Goal: Check status: Check status

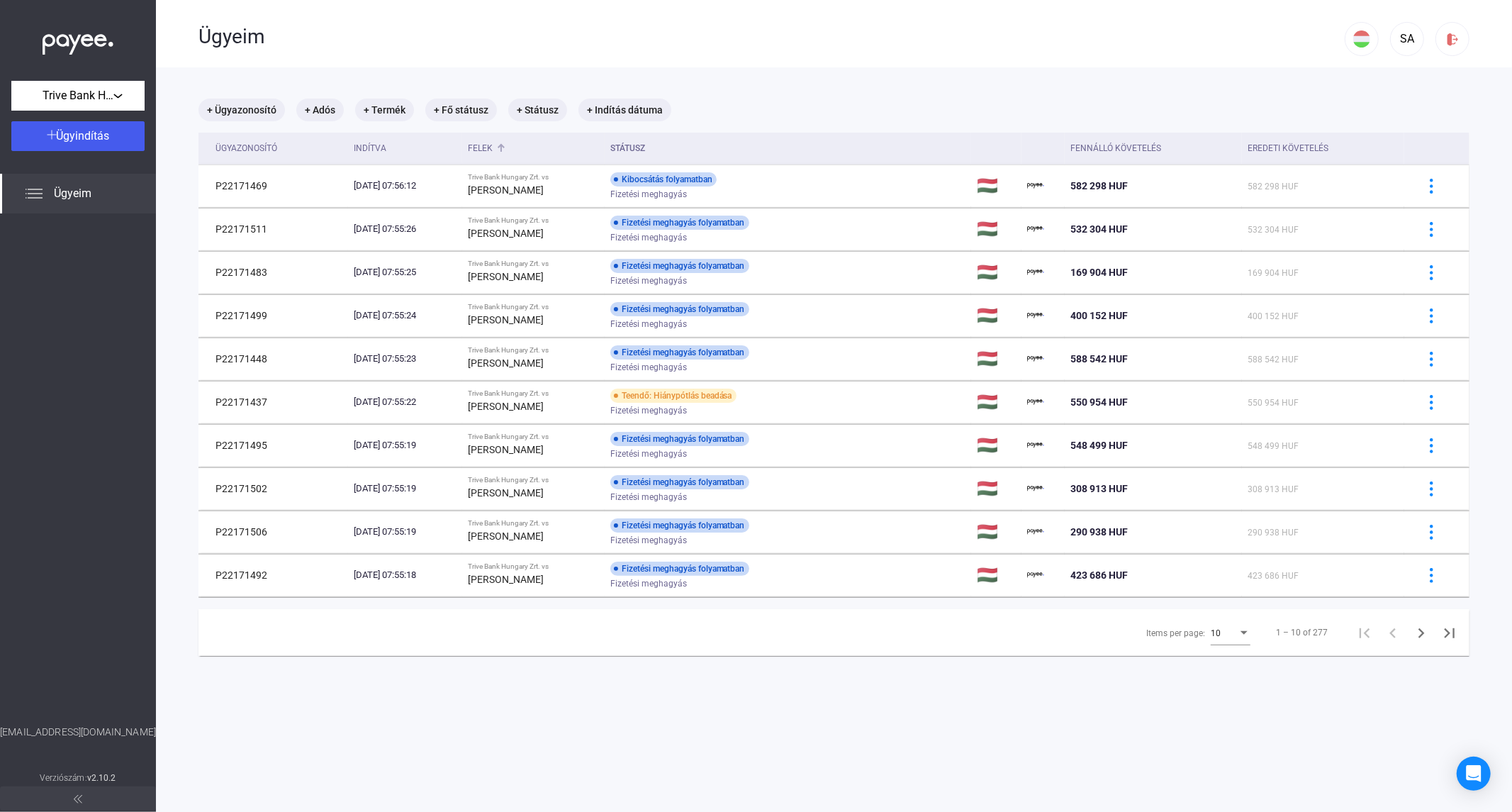
click at [493, 148] on div "Felek" at bounding box center [480, 148] width 25 height 17
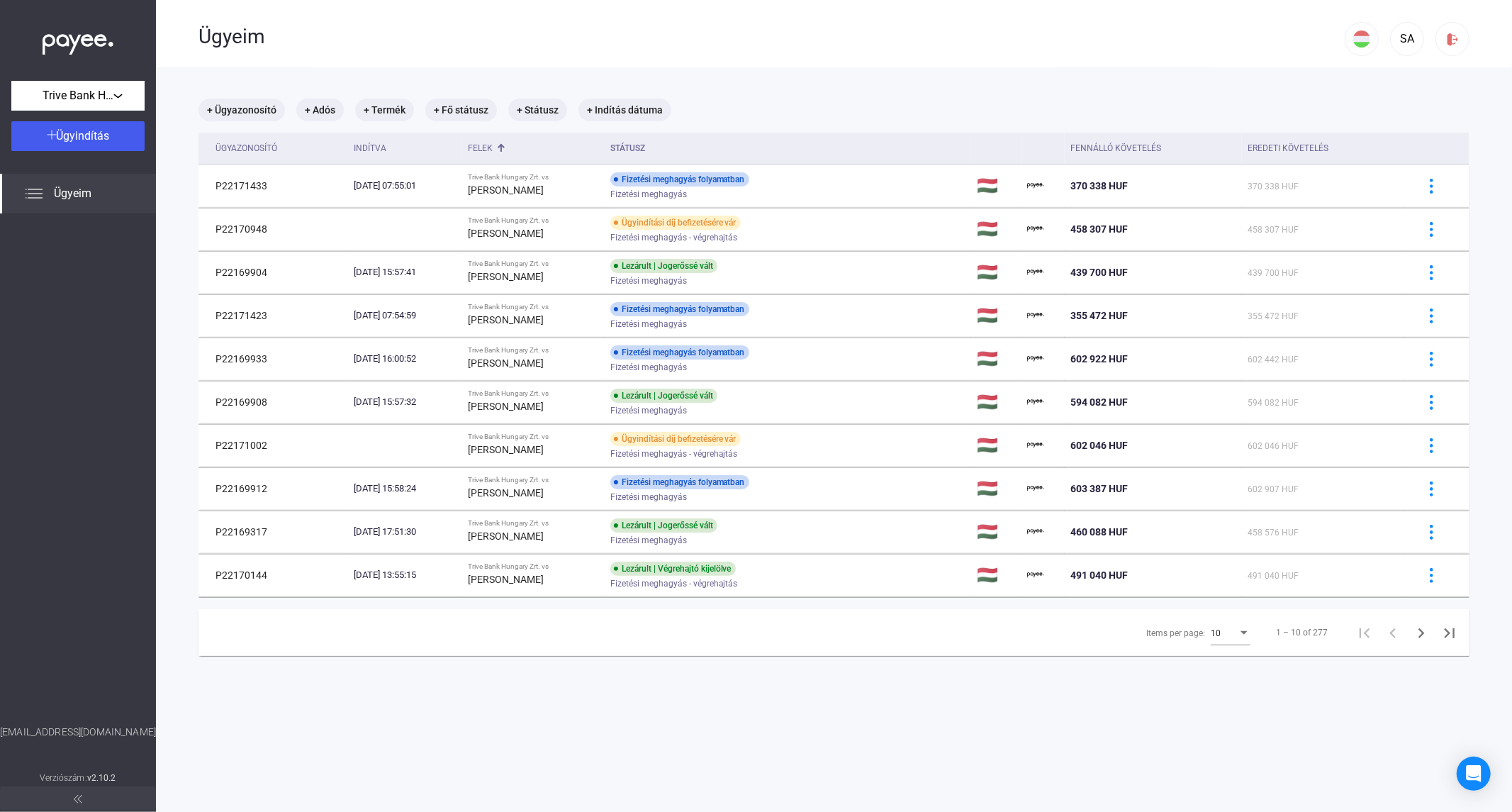
click at [1212, 639] on div "10" at bounding box center [1224, 633] width 27 height 17
click at [1224, 664] on span "25" at bounding box center [1221, 660] width 40 height 17
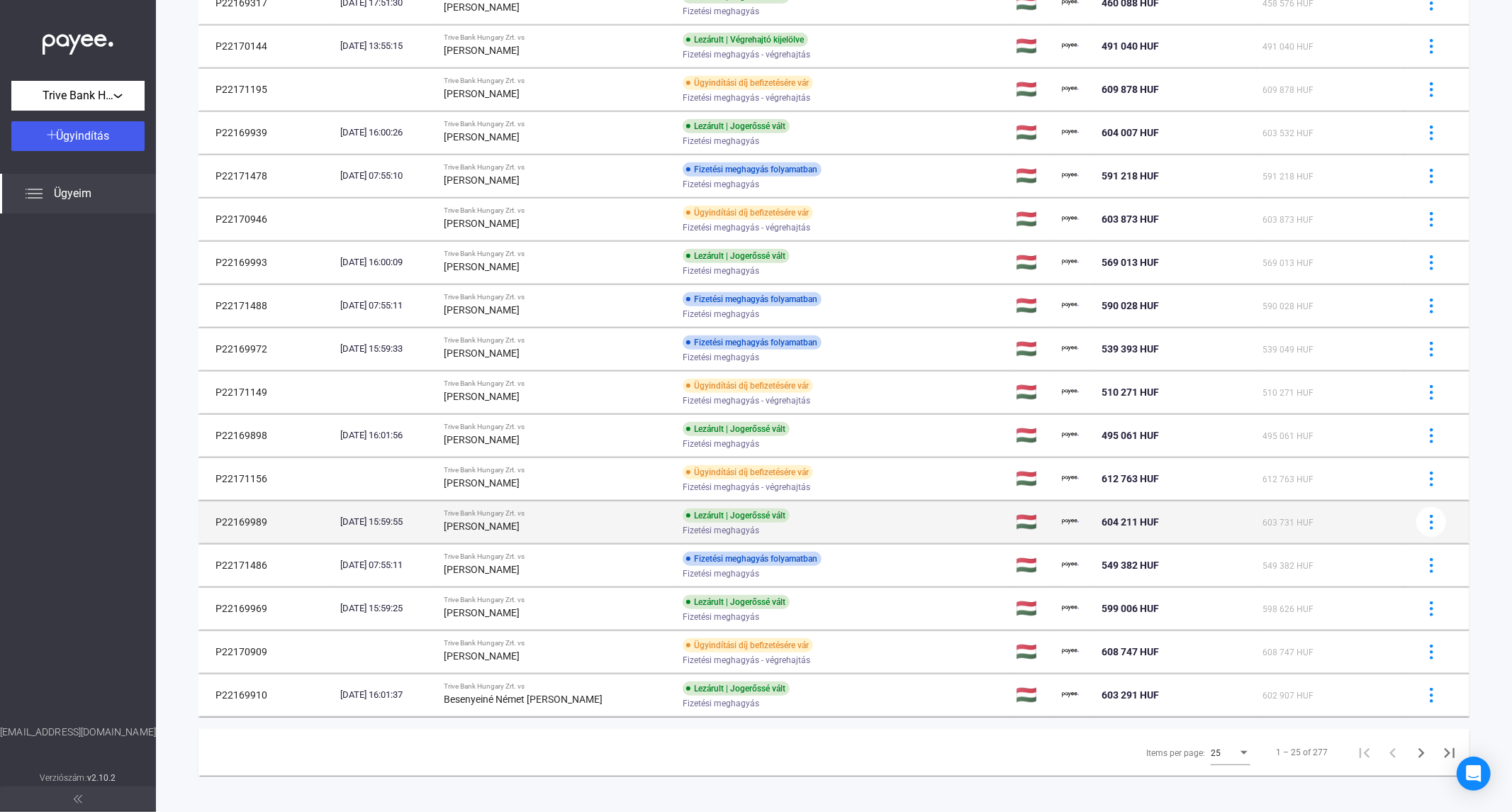
scroll to position [537, 0]
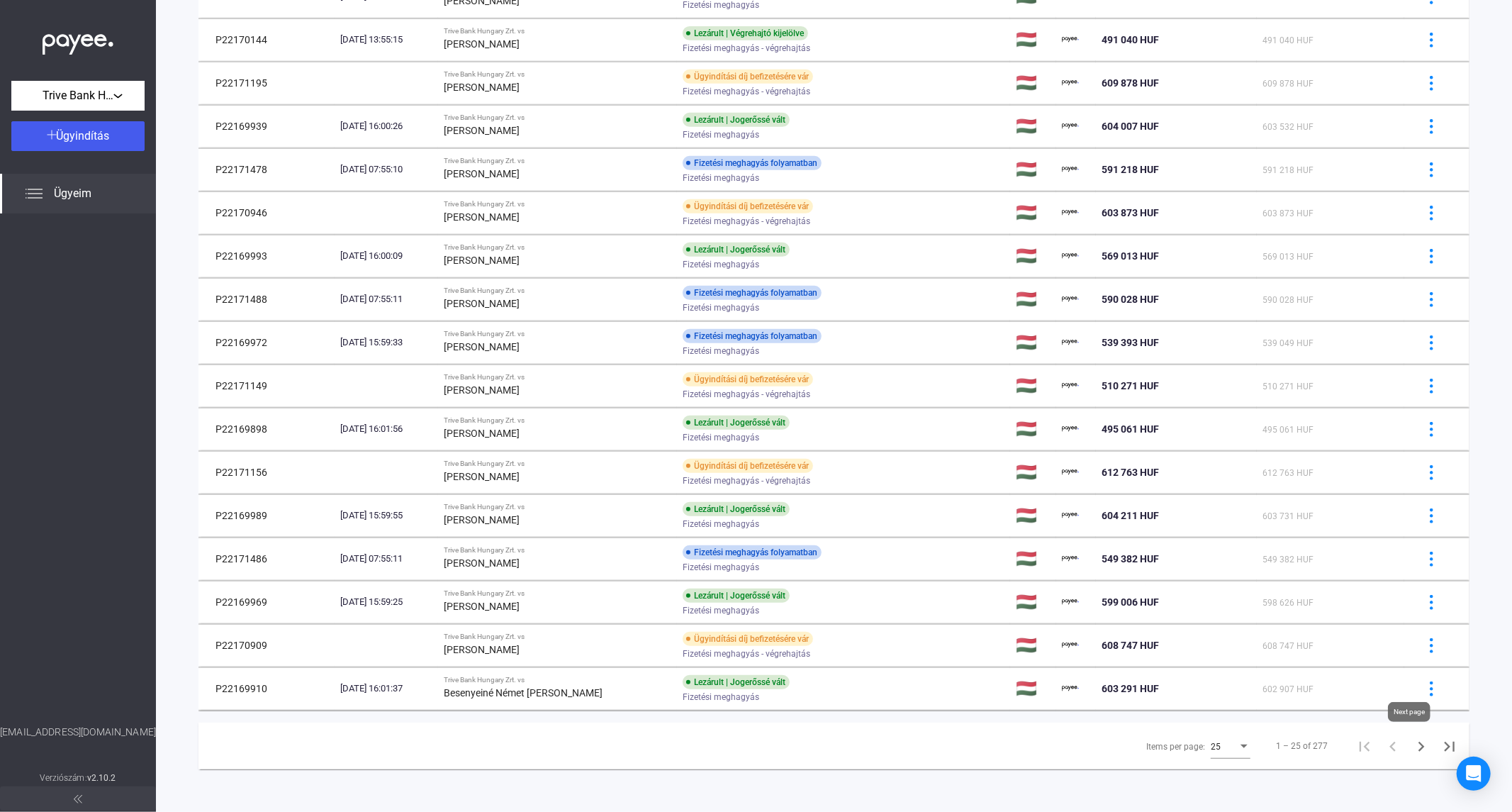
click at [1413, 744] on icon "Next page" at bounding box center [1421, 747] width 20 height 20
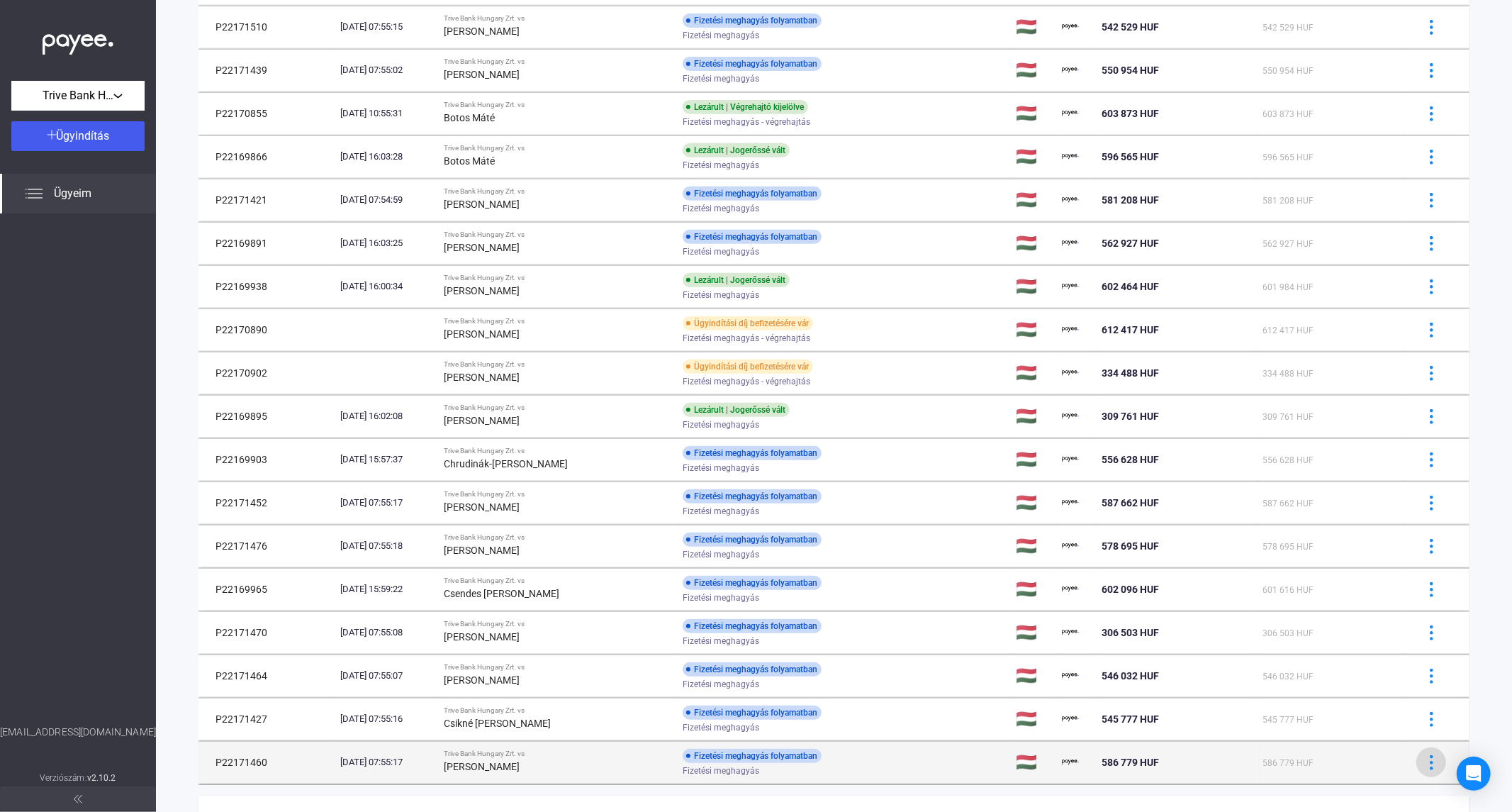
scroll to position [537, 0]
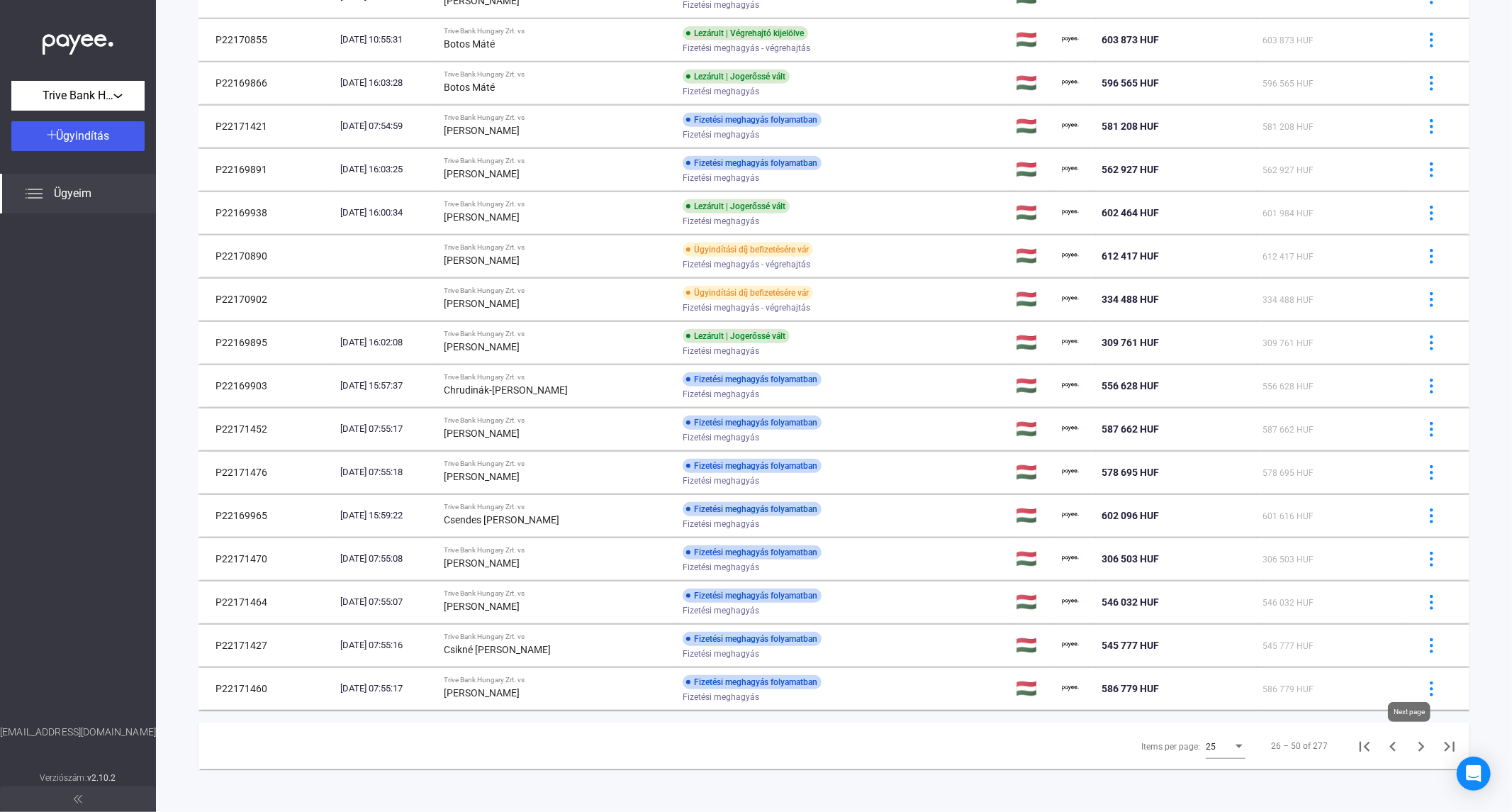
click at [1412, 750] on icon "Next page" at bounding box center [1421, 747] width 20 height 20
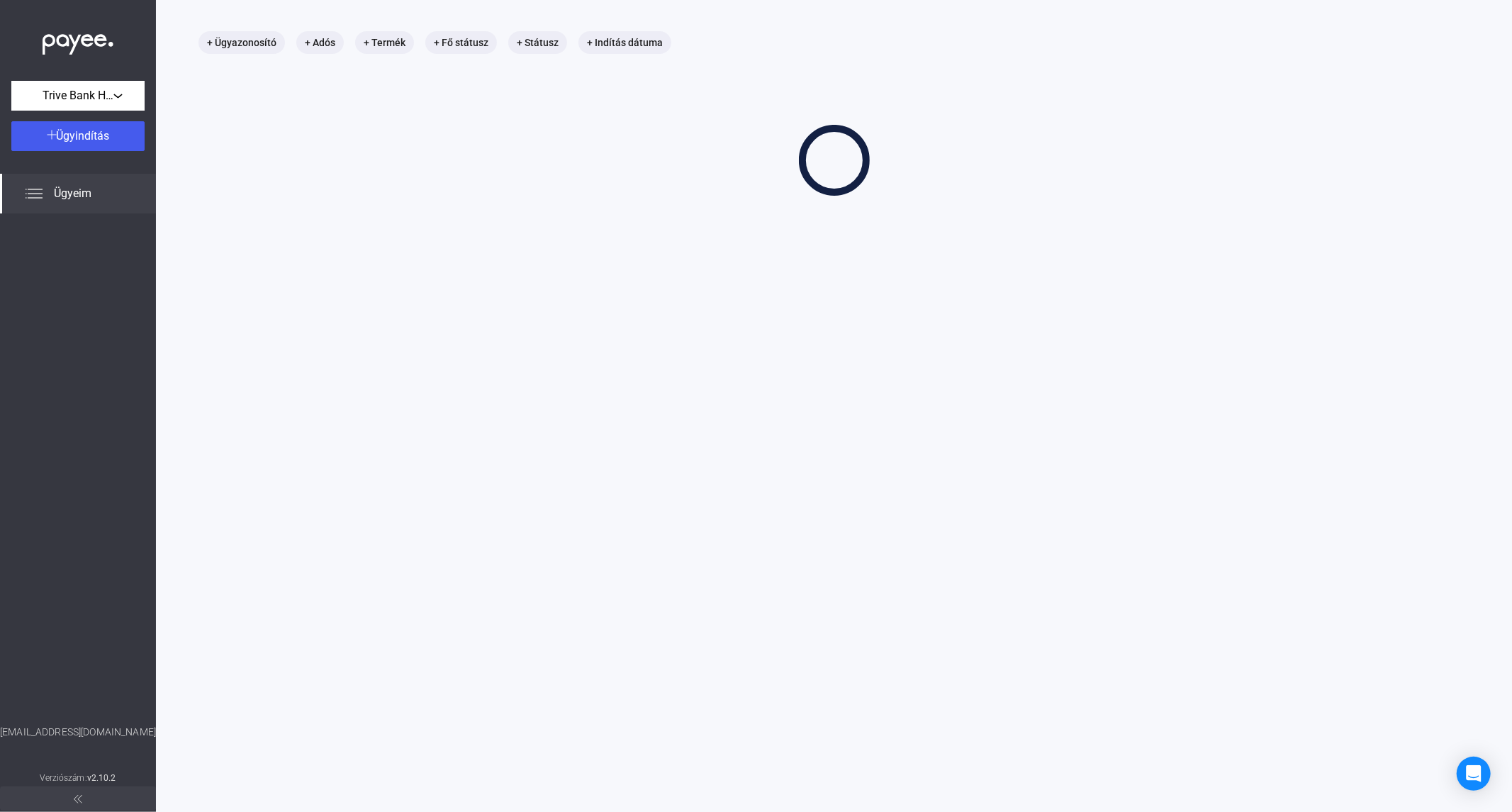
scroll to position [68, 0]
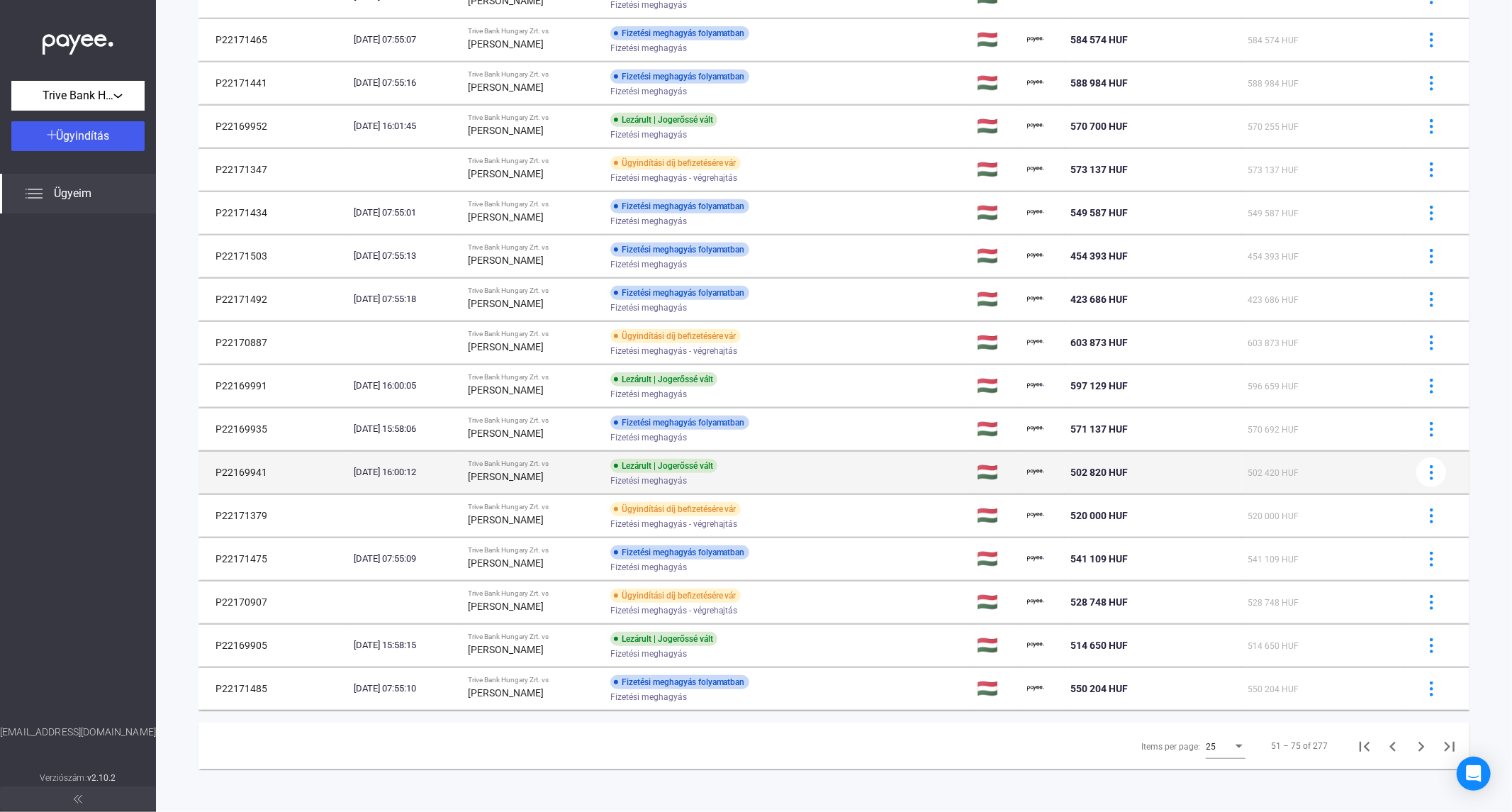
click at [1412, 742] on icon "Next page" at bounding box center [1421, 747] width 20 height 20
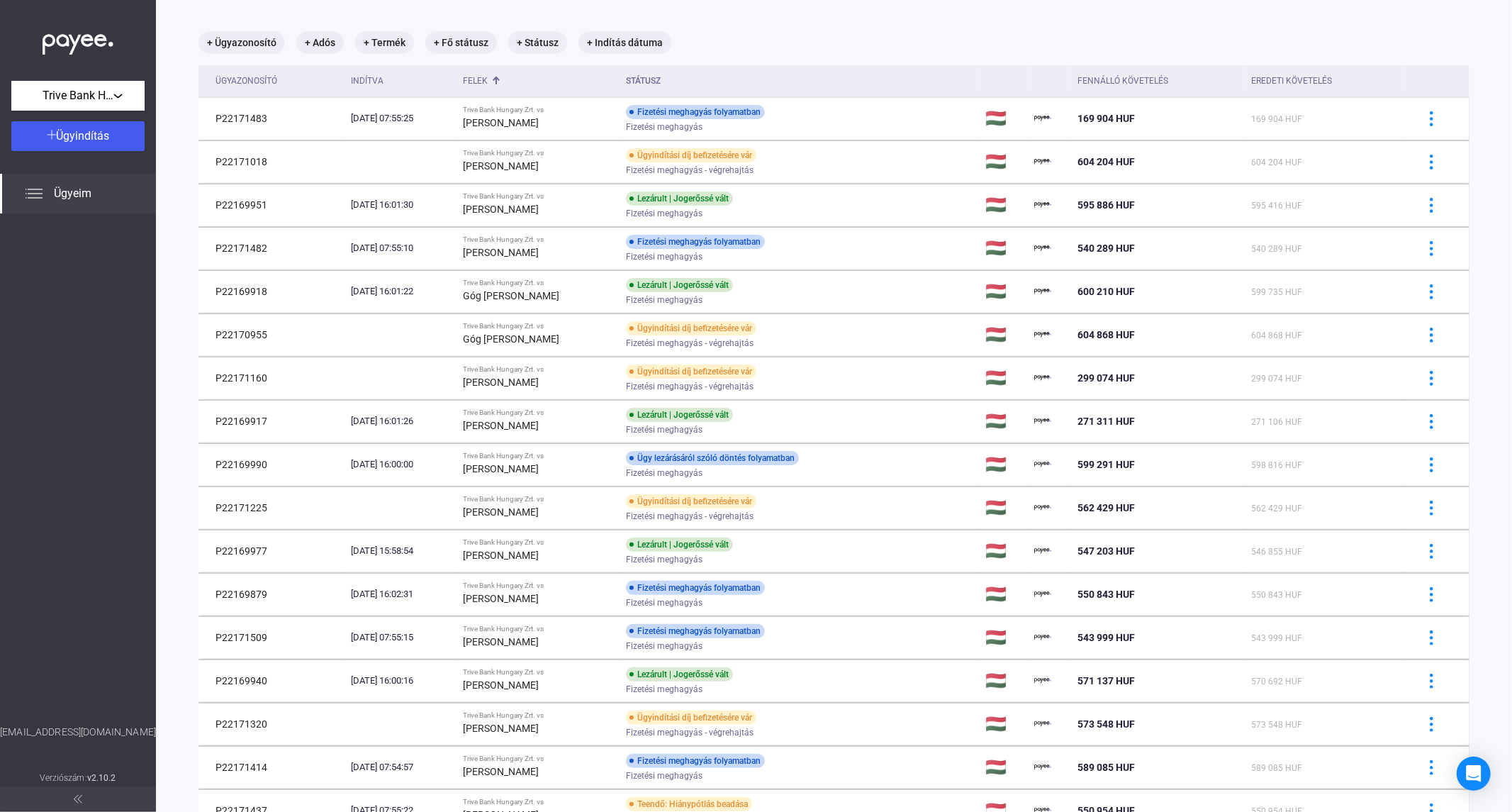
scroll to position [537, 0]
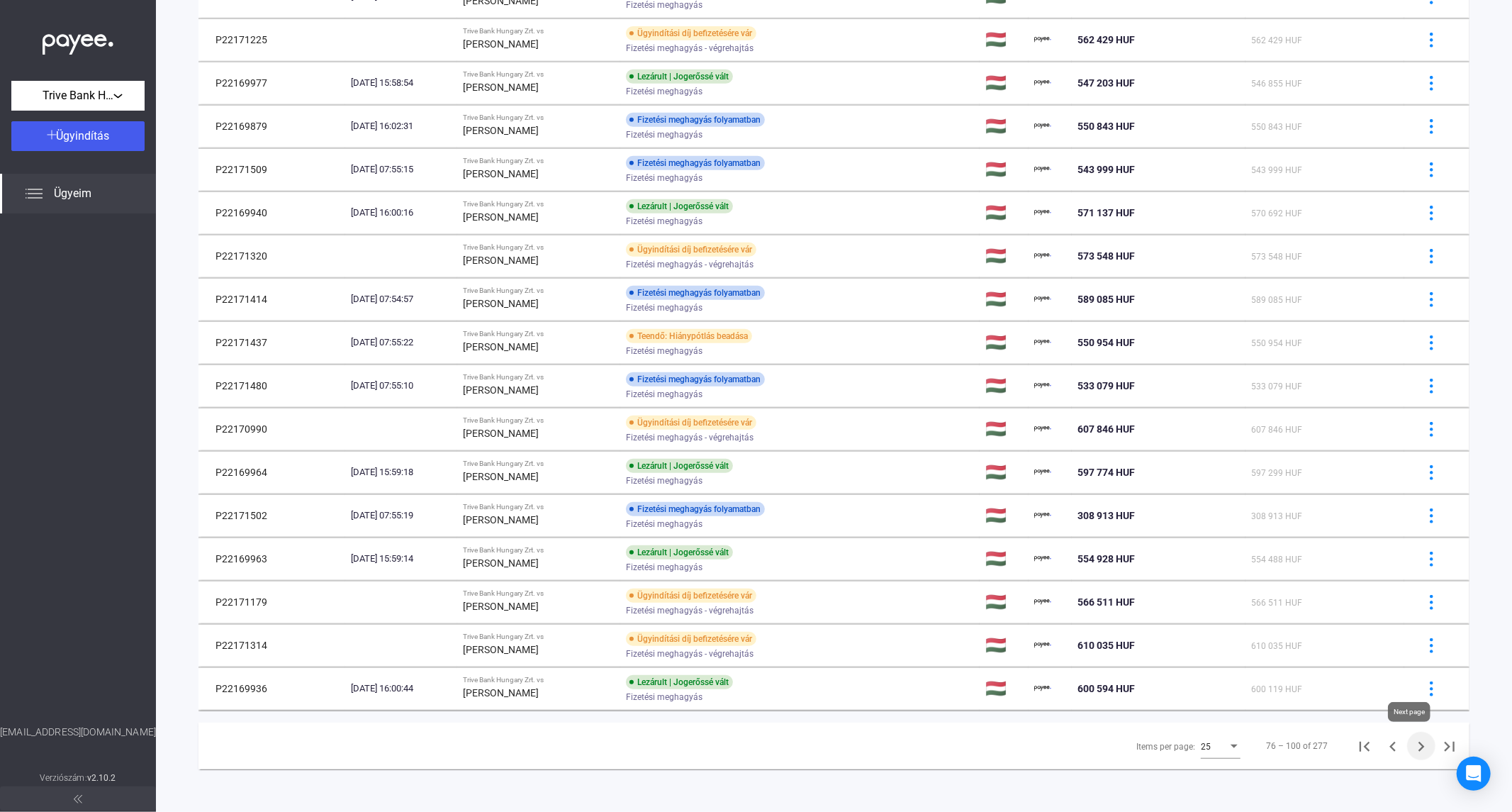
click at [1412, 742] on icon "Next page" at bounding box center [1421, 747] width 20 height 20
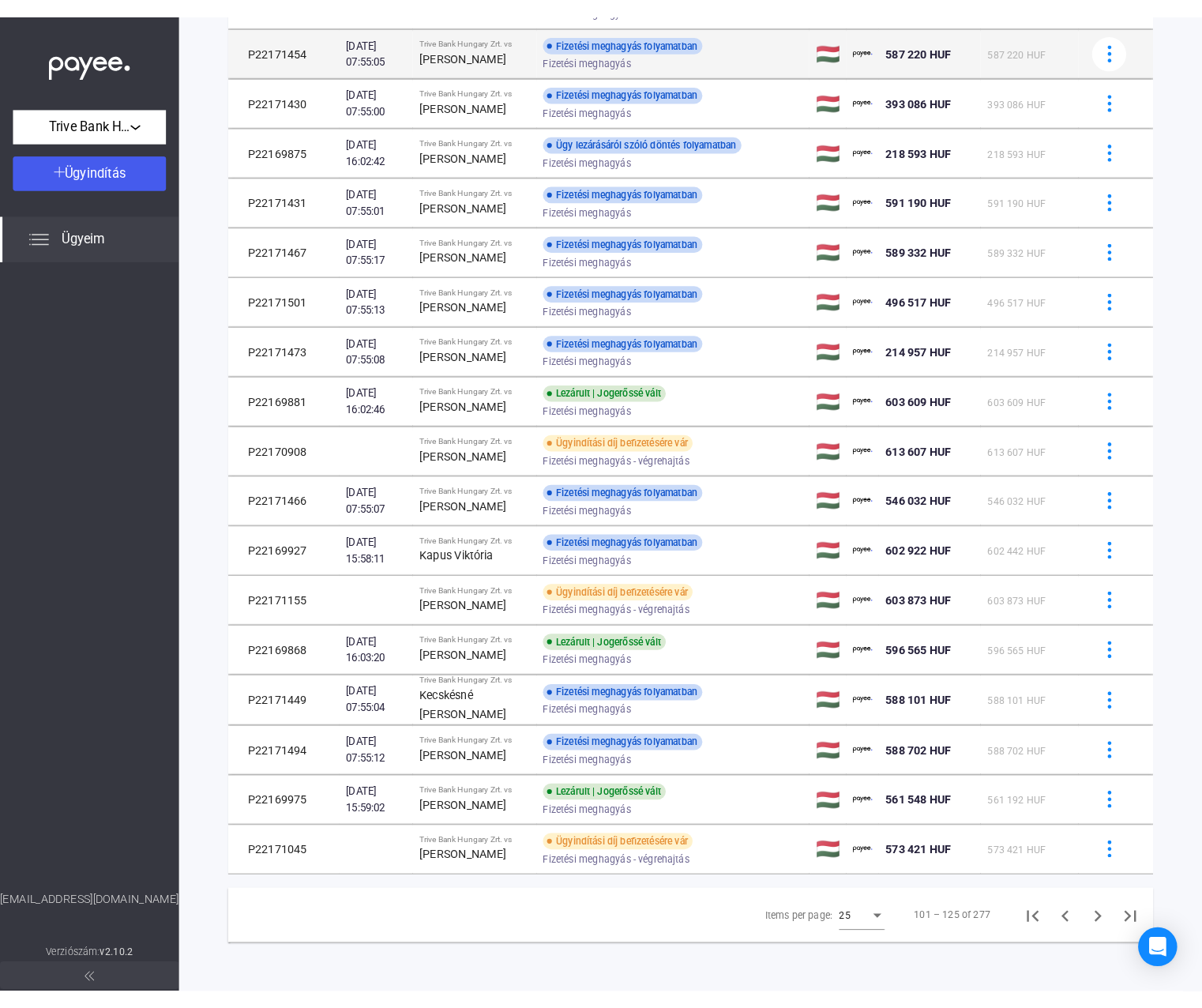
scroll to position [507, 0]
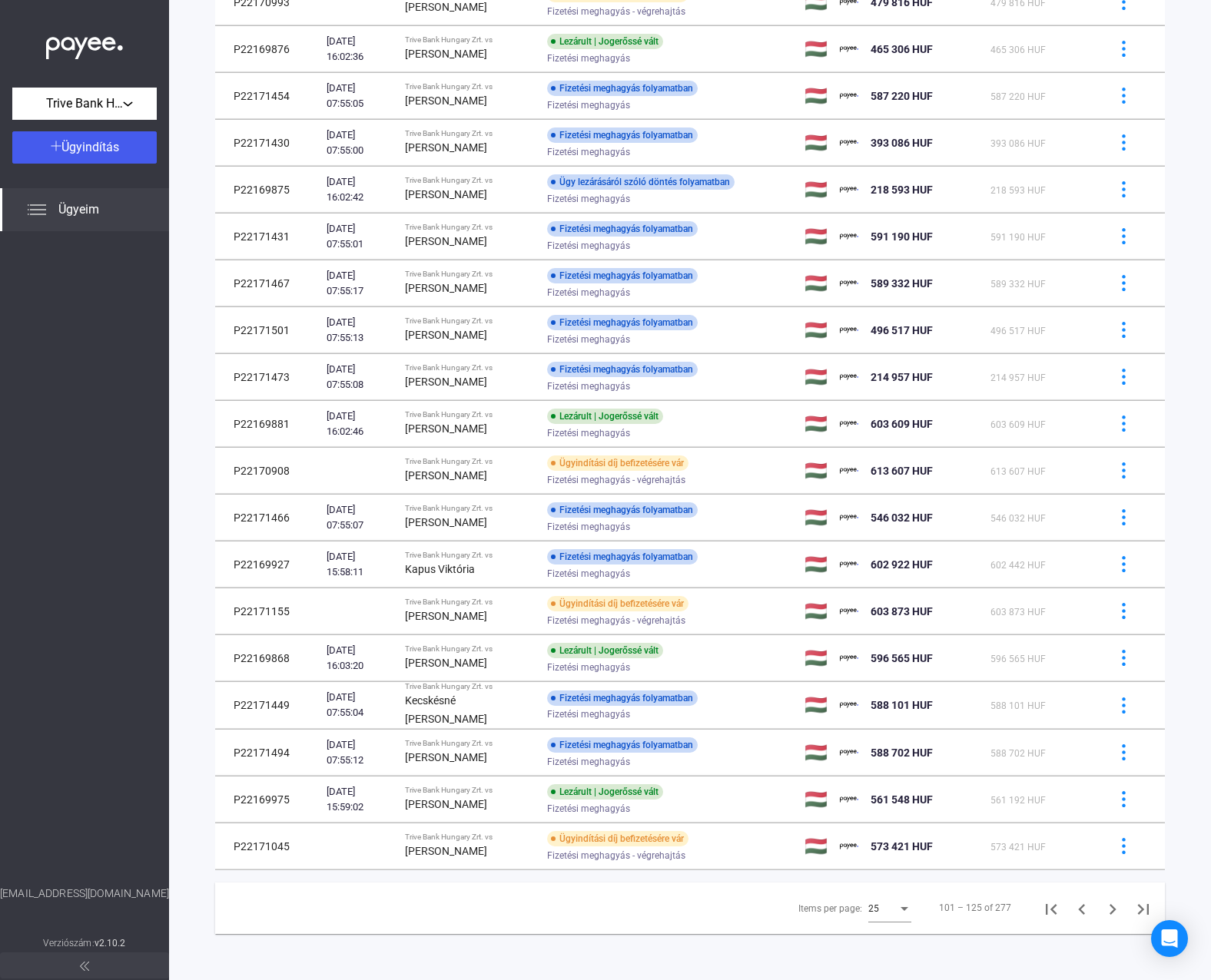
drag, startPoint x: 963, startPoint y: 2, endPoint x: 89, endPoint y: 469, distance: 990.9
click at [89, 469] on div at bounding box center [84, 559] width 169 height 654
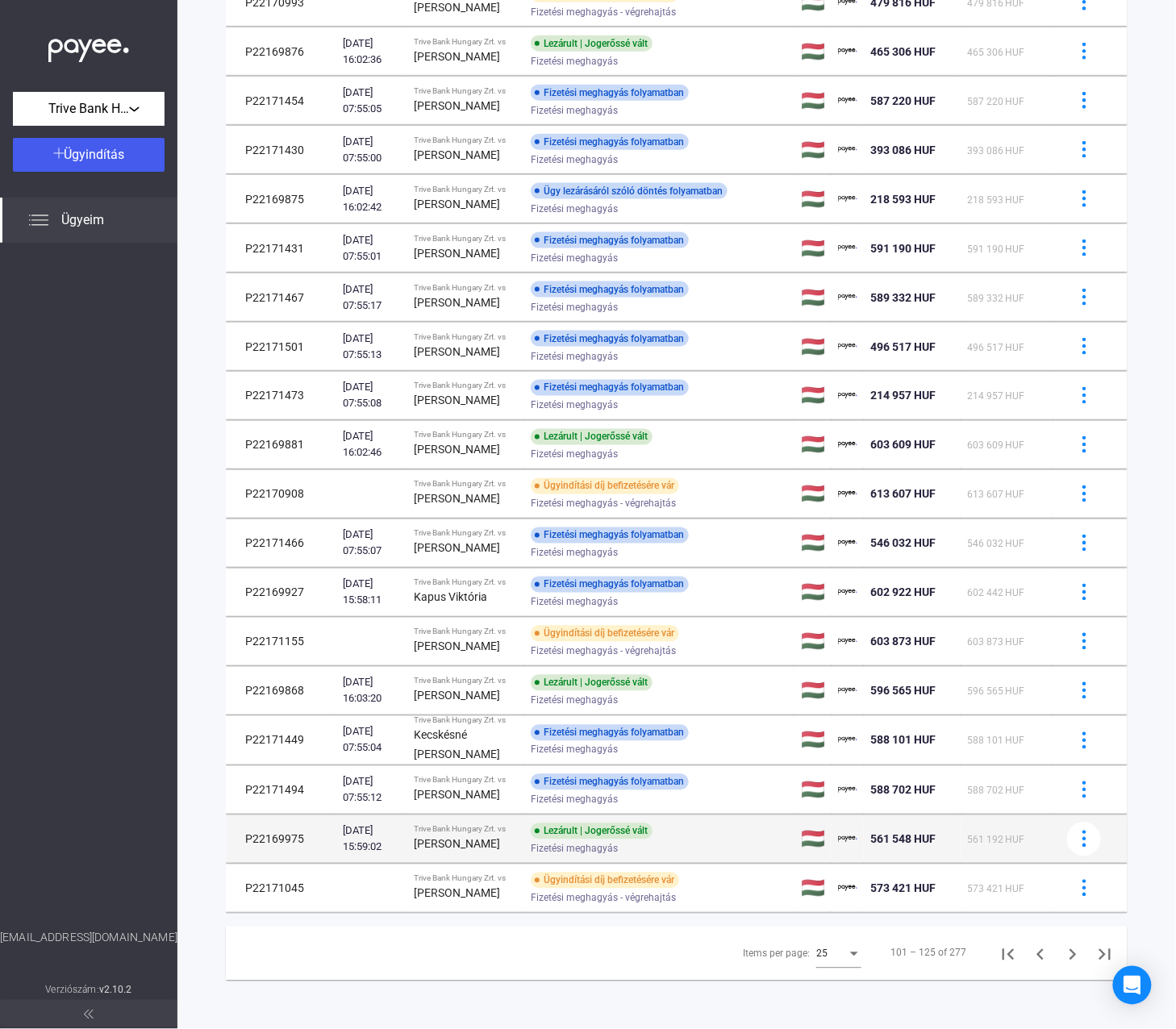
scroll to position [663, 0]
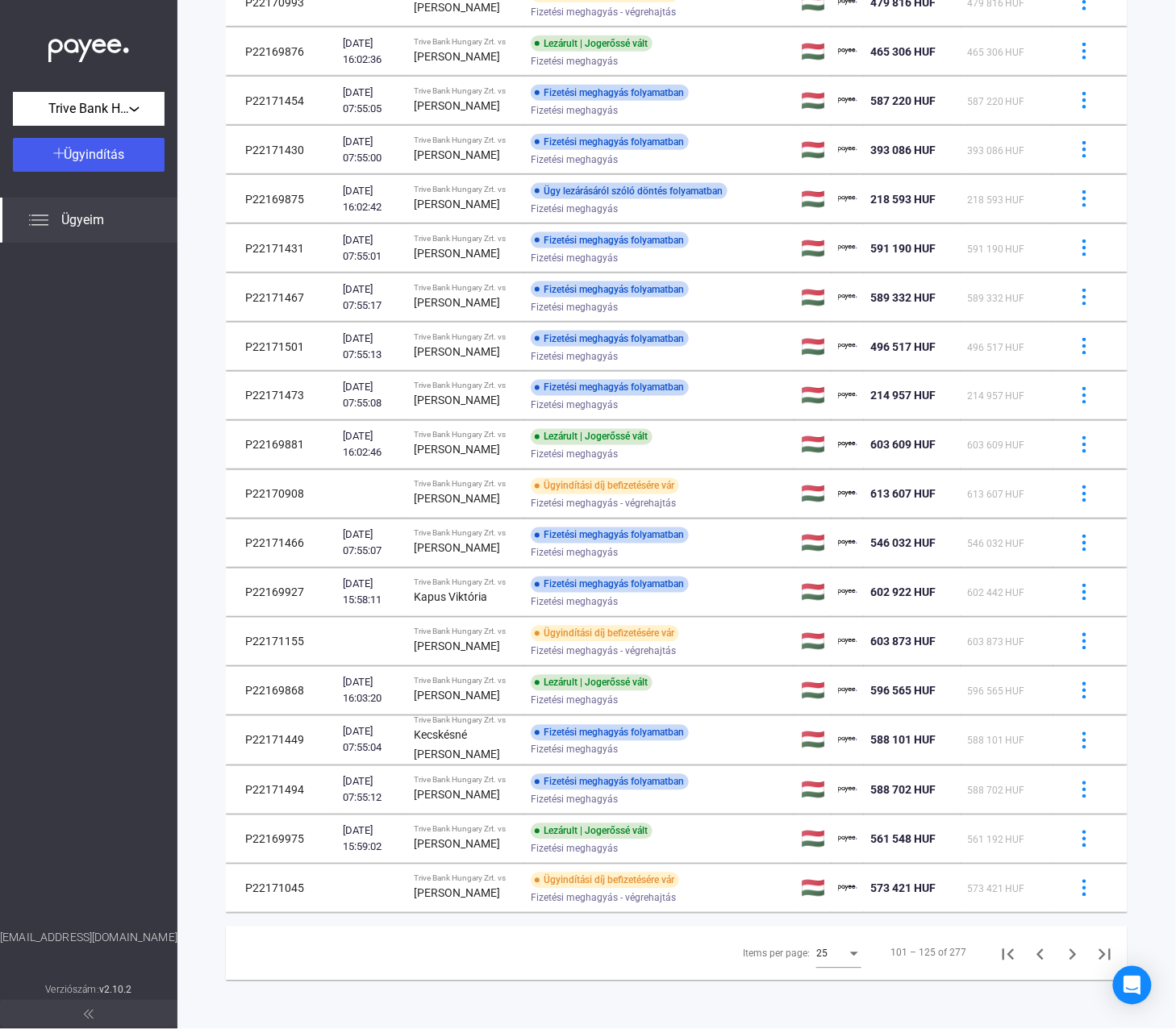
click at [643, 923] on div "Items per page: 25 101 – 125 of 277" at bounding box center [677, 954] width 902 height 54
click at [1062, 923] on icon "Next page" at bounding box center [1073, 955] width 22 height 23
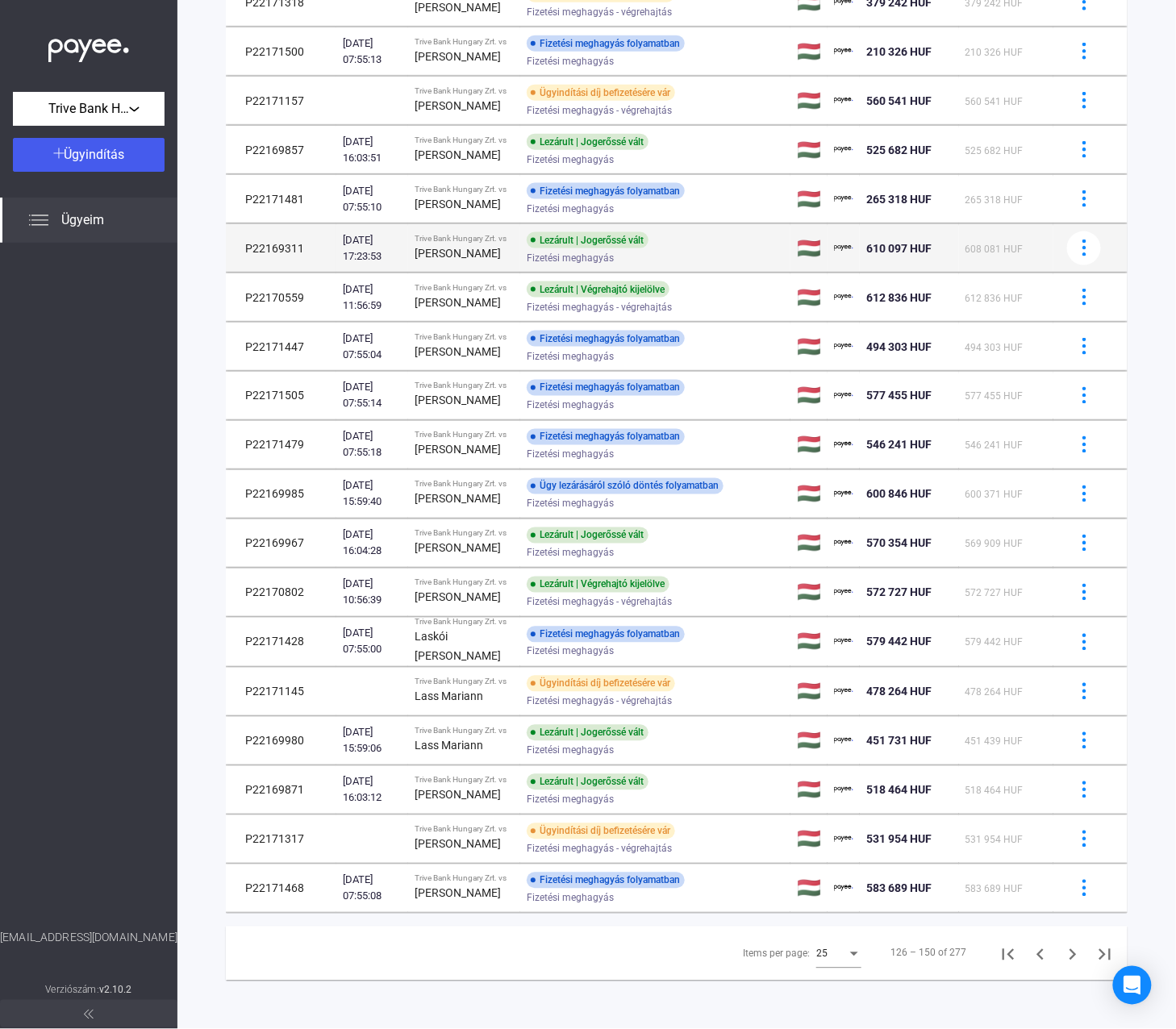
scroll to position [691, 0]
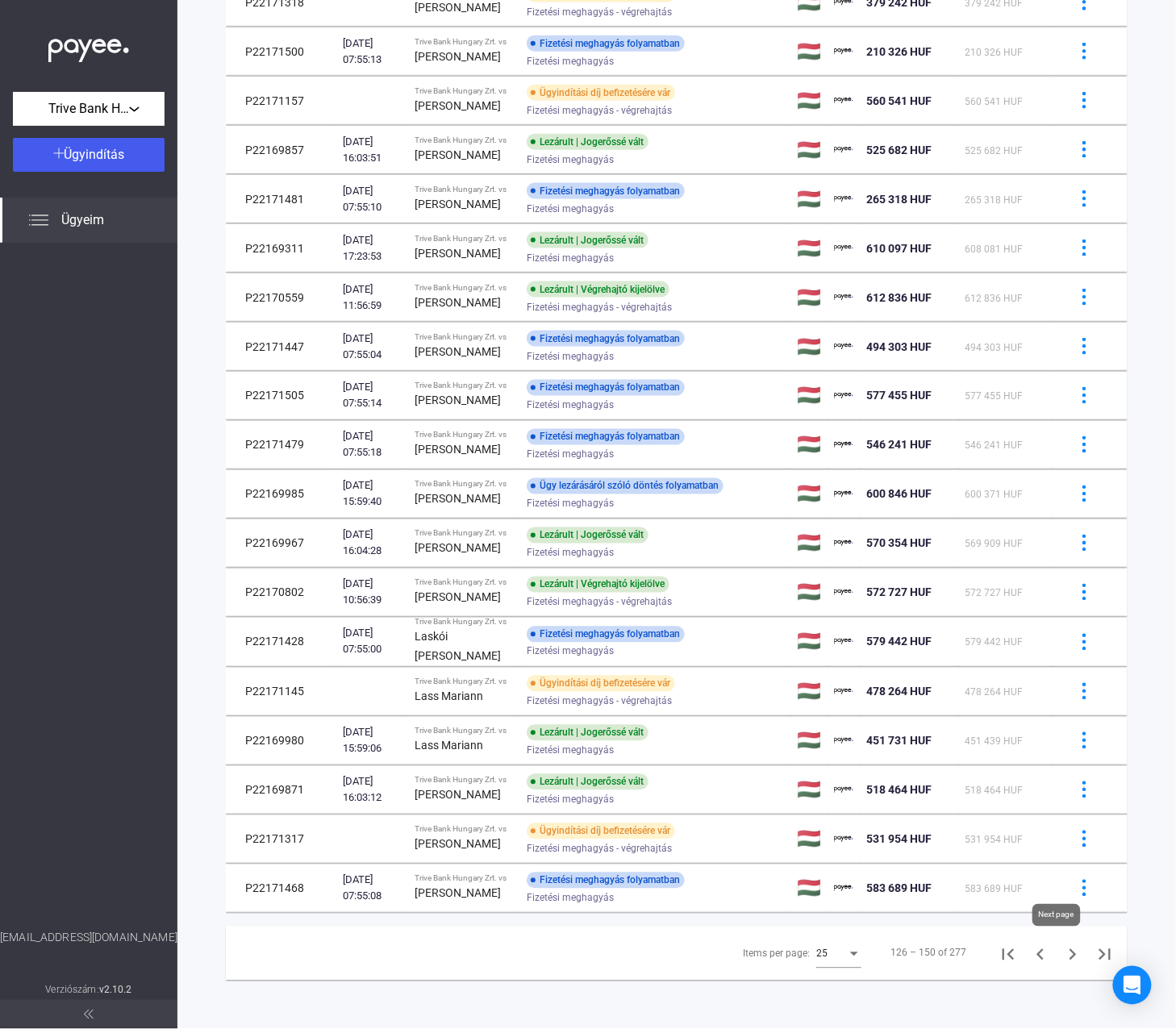
click at [1062, 923] on icon "Next page" at bounding box center [1073, 955] width 22 height 23
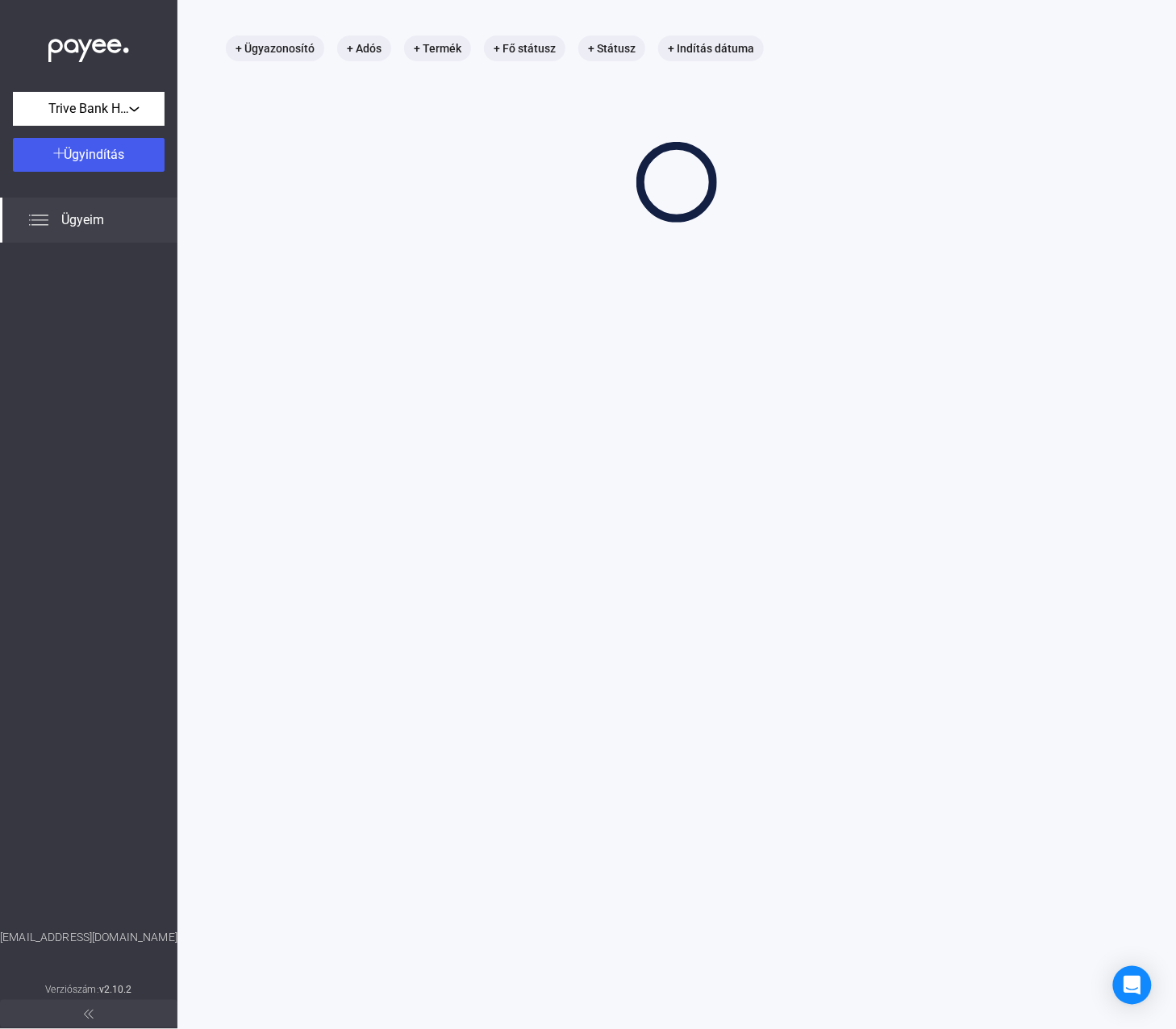
scroll to position [76, 0]
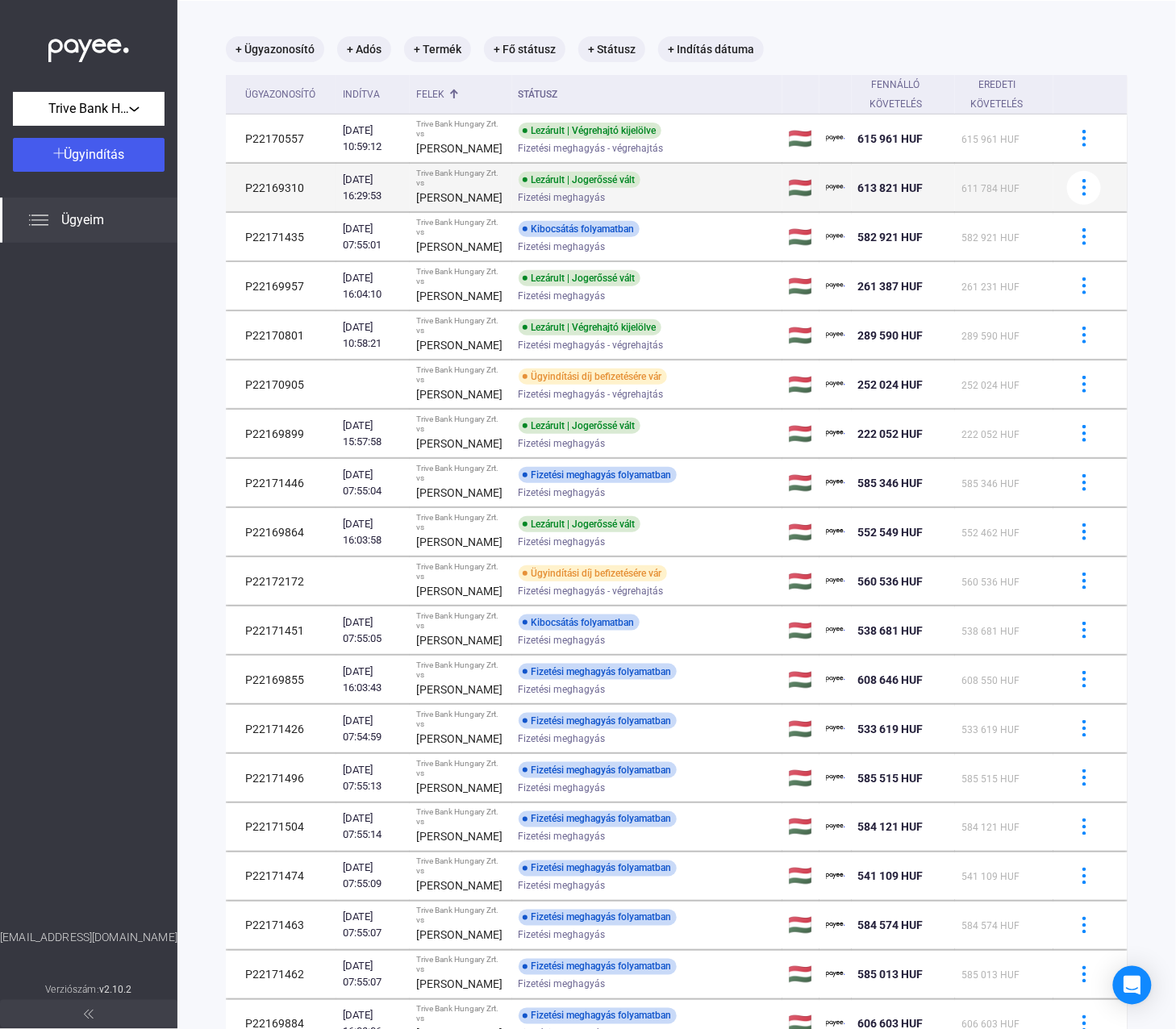
click at [466, 183] on div "Trive Bank Hungary Zrt. vs" at bounding box center [460, 178] width 89 height 19
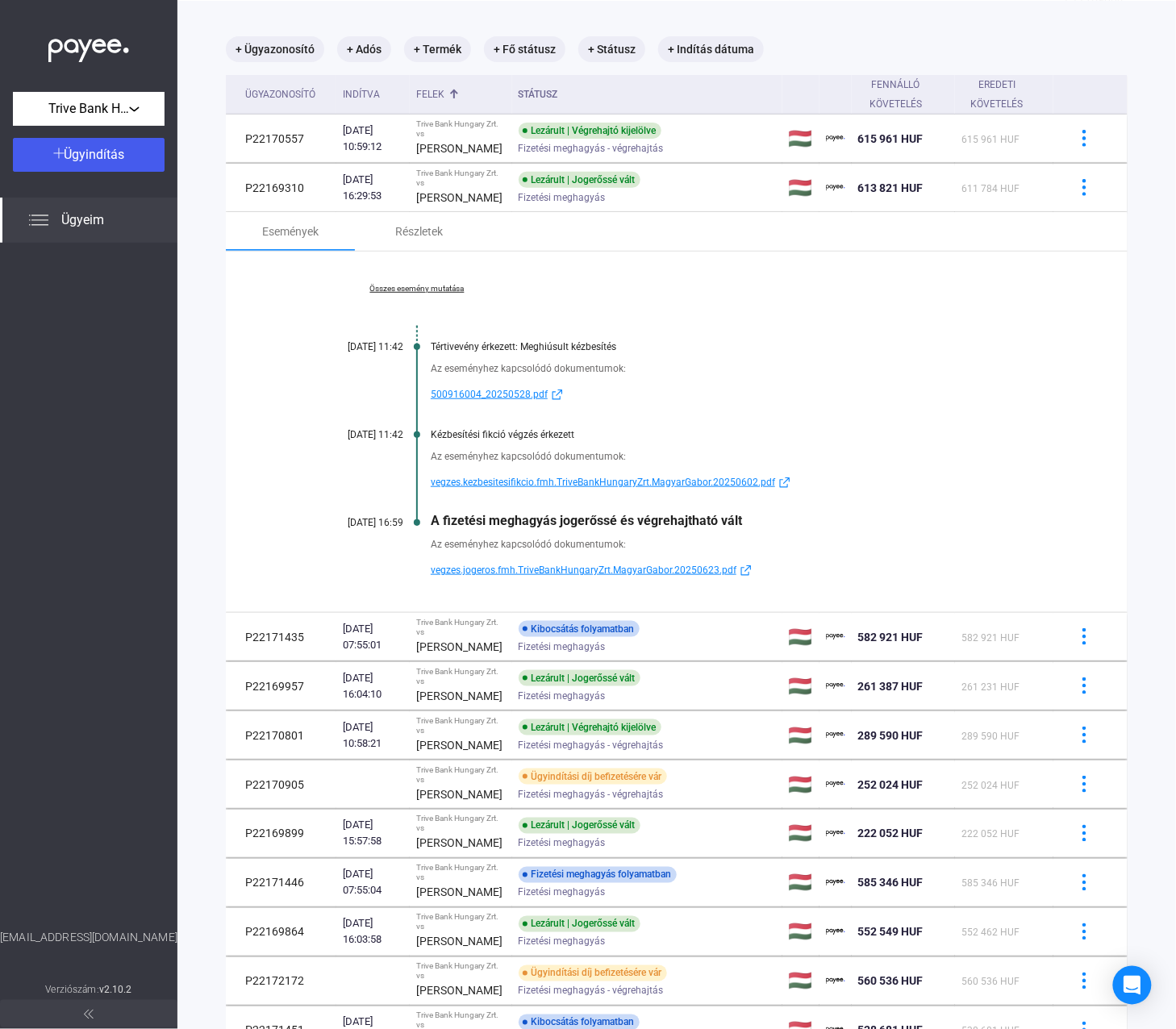
click at [420, 288] on link "Összes esemény mutatása" at bounding box center [416, 288] width 221 height 10
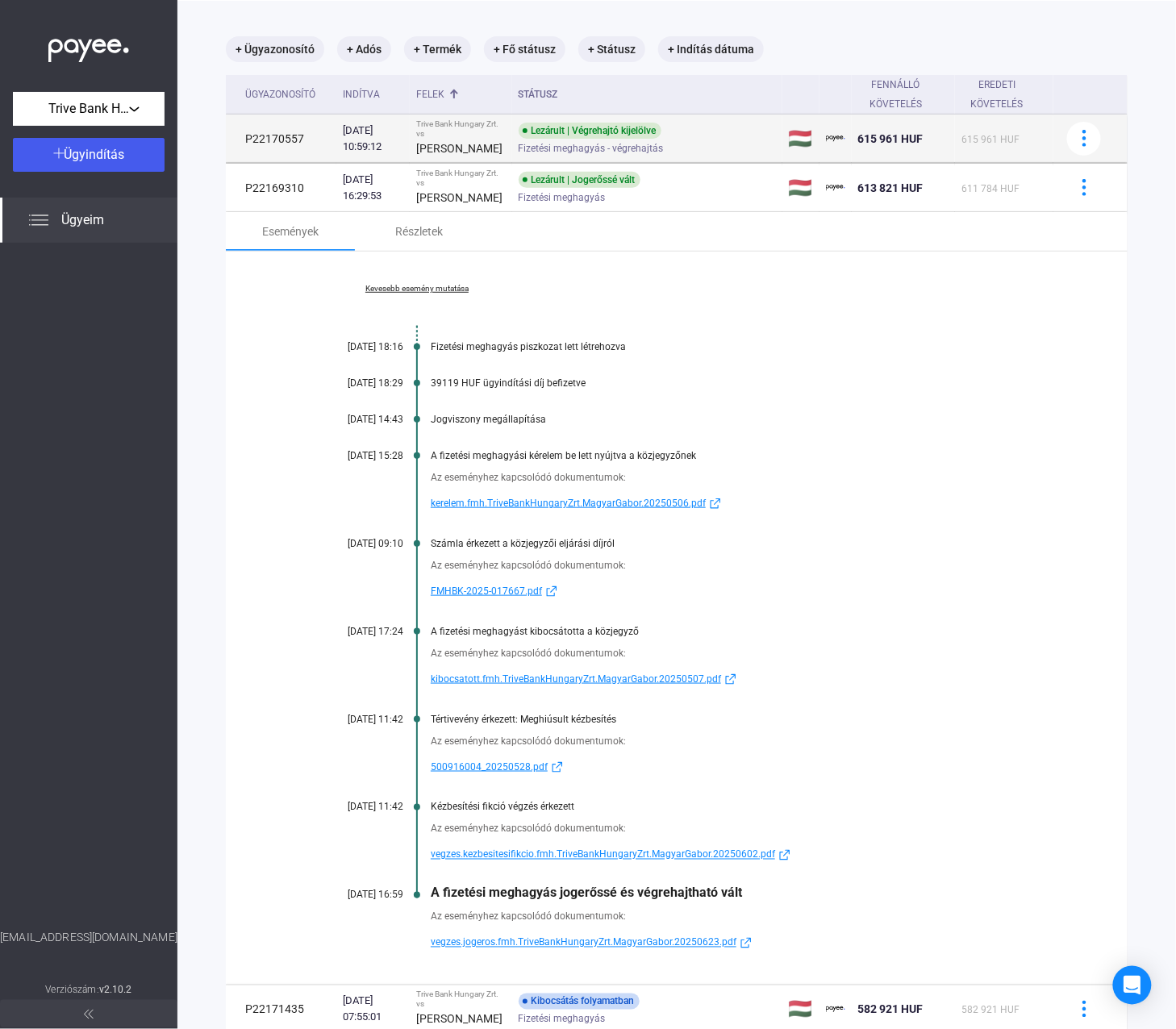
drag, startPoint x: 306, startPoint y: 134, endPoint x: 240, endPoint y: 136, distance: 66.0
click at [240, 136] on td "P22170557" at bounding box center [281, 138] width 111 height 48
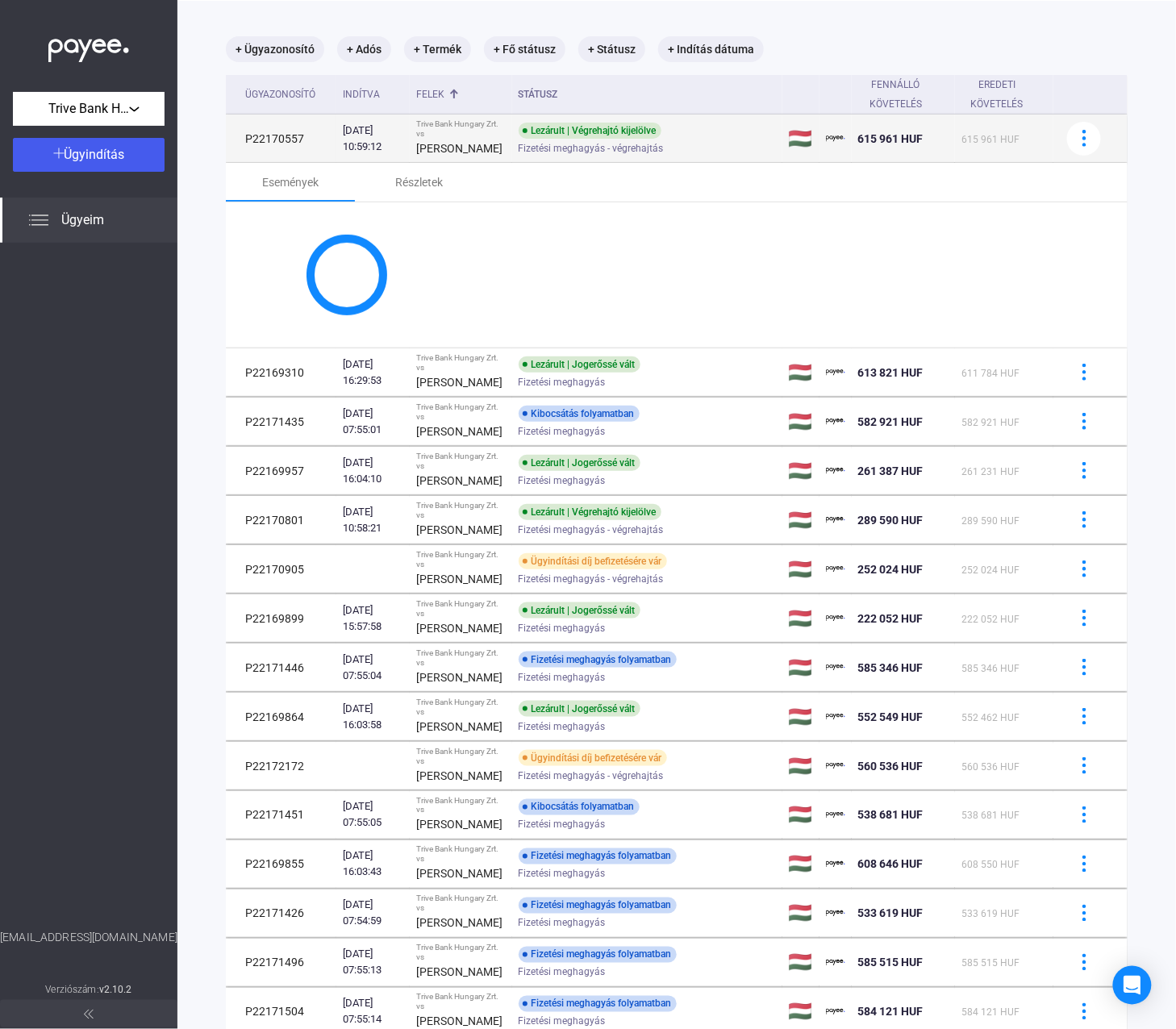
copy td "P22170557"
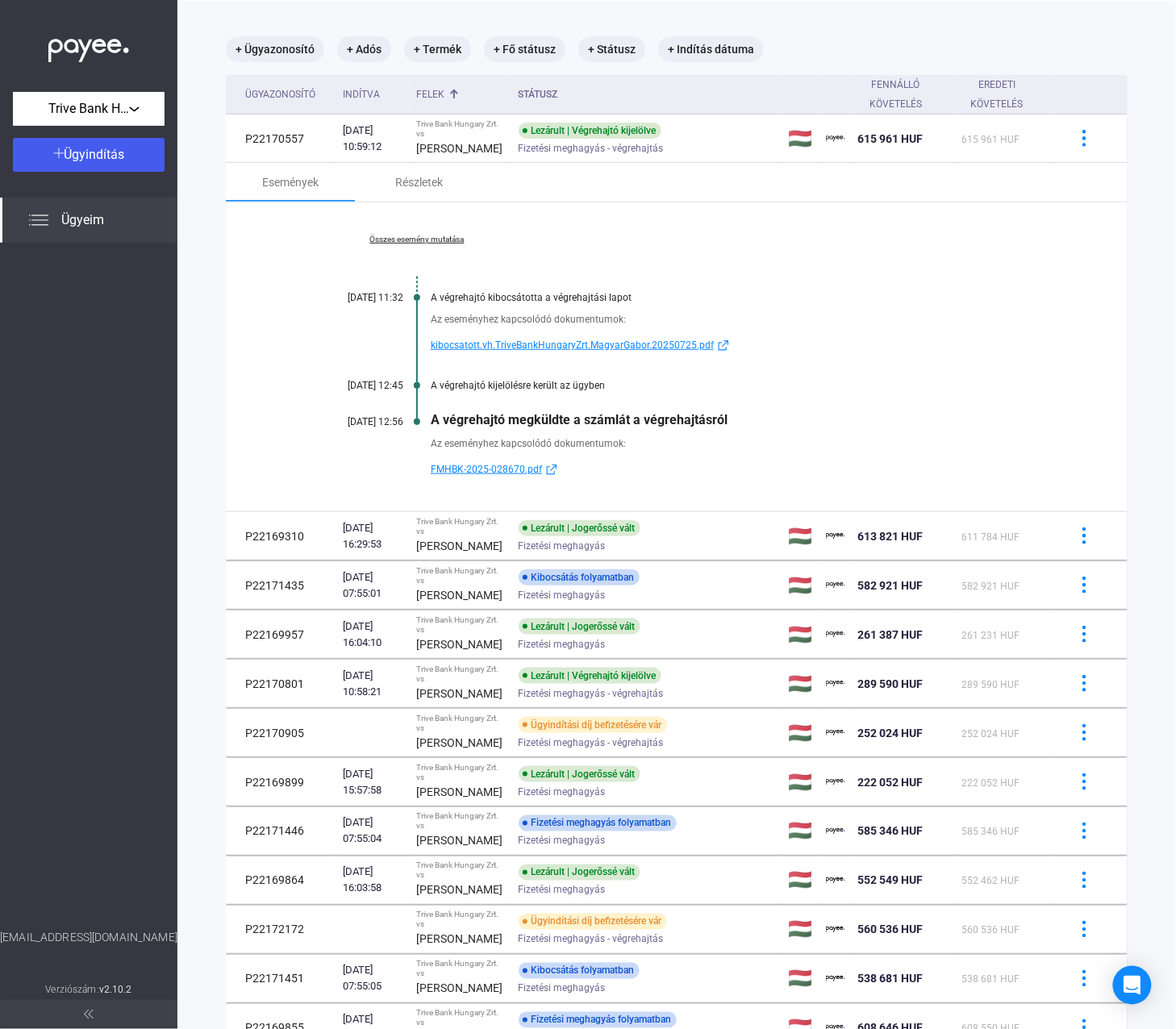
click at [401, 232] on div "Összes esemény mutatása [DATE] 11:32 A végrehajtó kibocsátotta a végrehajtási l…" at bounding box center [677, 357] width 902 height 309
click at [408, 237] on link "Összes esemény mutatása" at bounding box center [416, 239] width 221 height 10
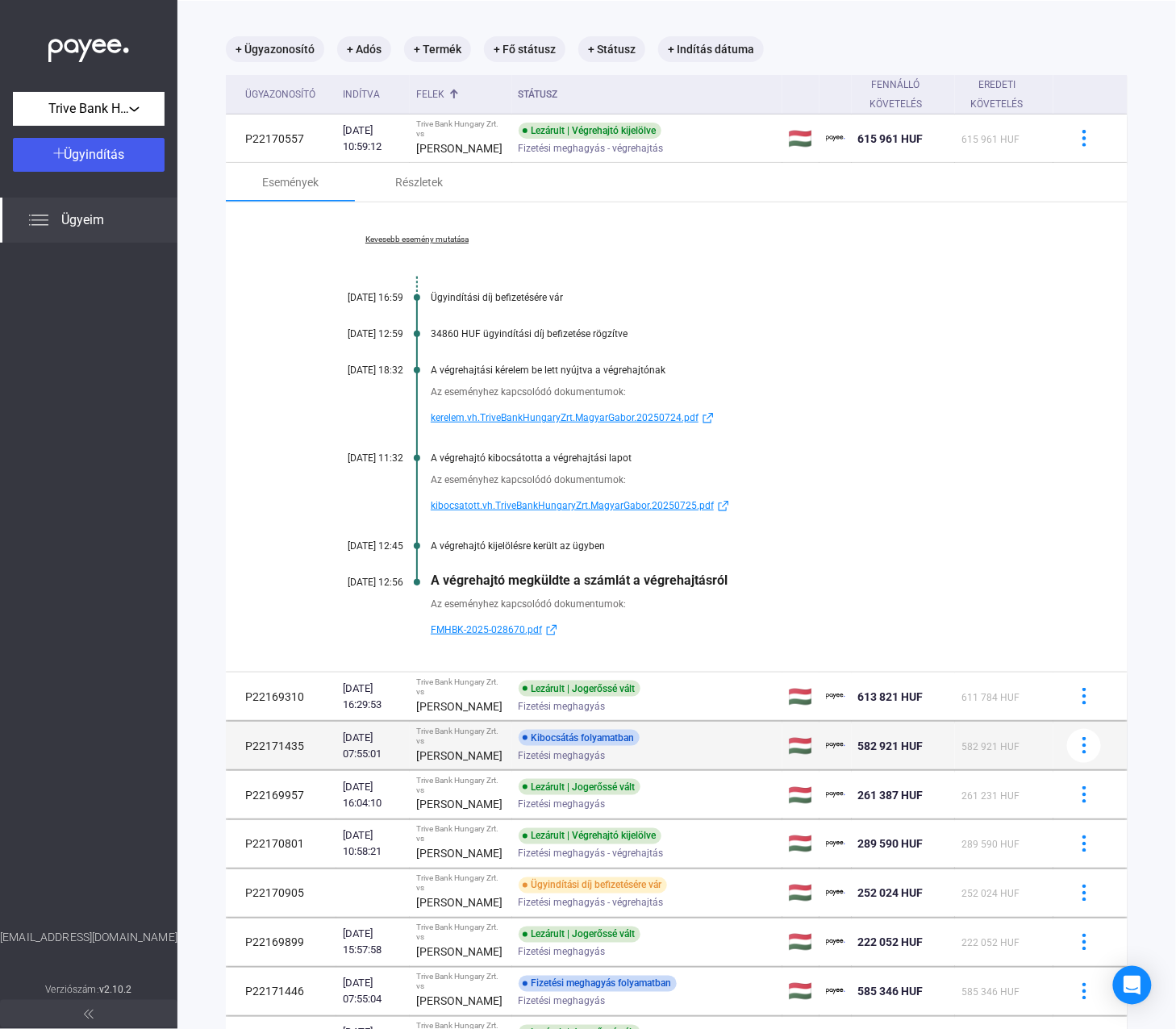
click at [492, 759] on div "[PERSON_NAME]" at bounding box center [460, 756] width 89 height 19
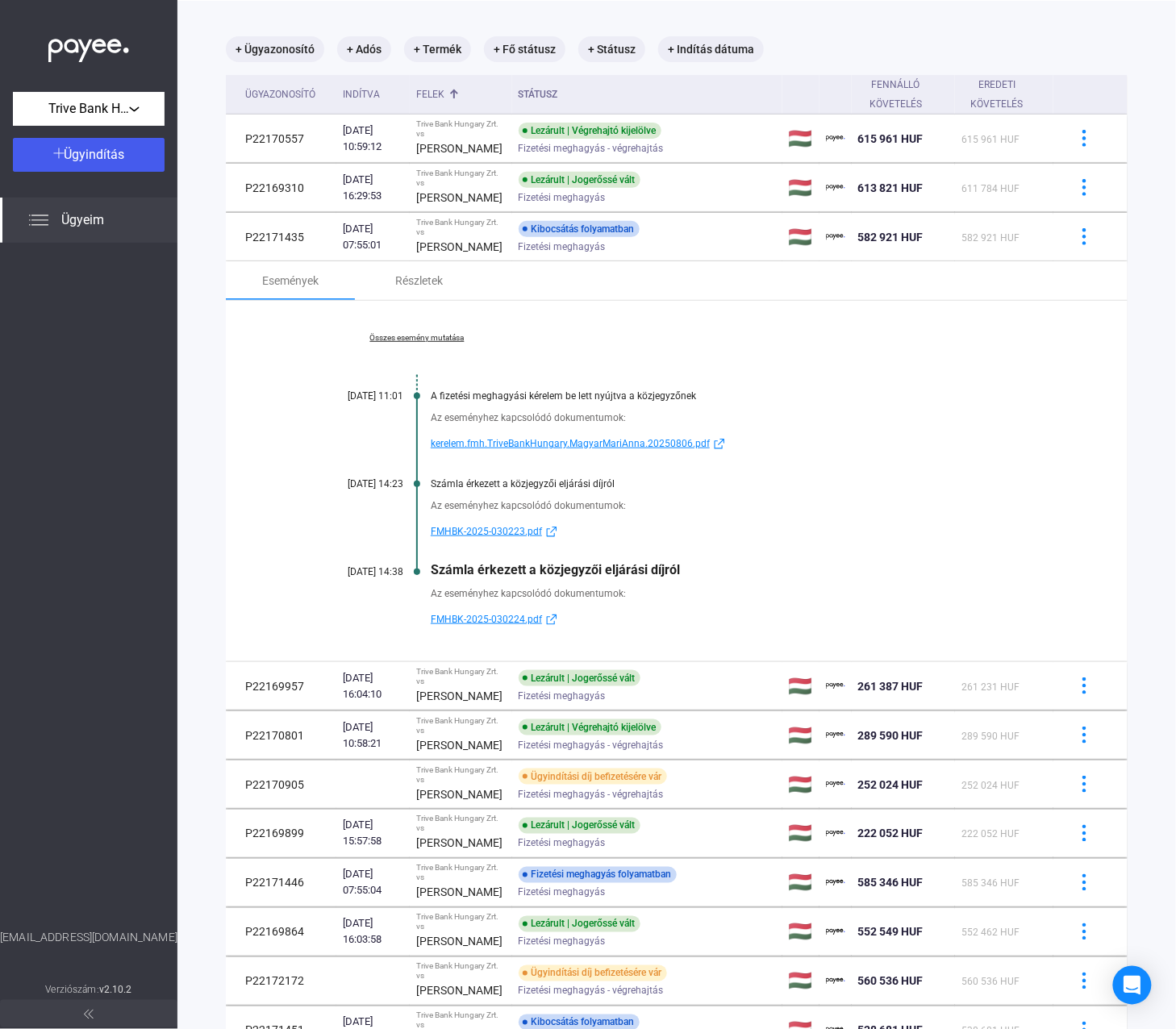
click at [489, 624] on span "FMHBK-2025-030224.pdf" at bounding box center [486, 620] width 112 height 19
click at [487, 541] on span "FMHBK-2025-030223.pdf" at bounding box center [486, 531] width 112 height 19
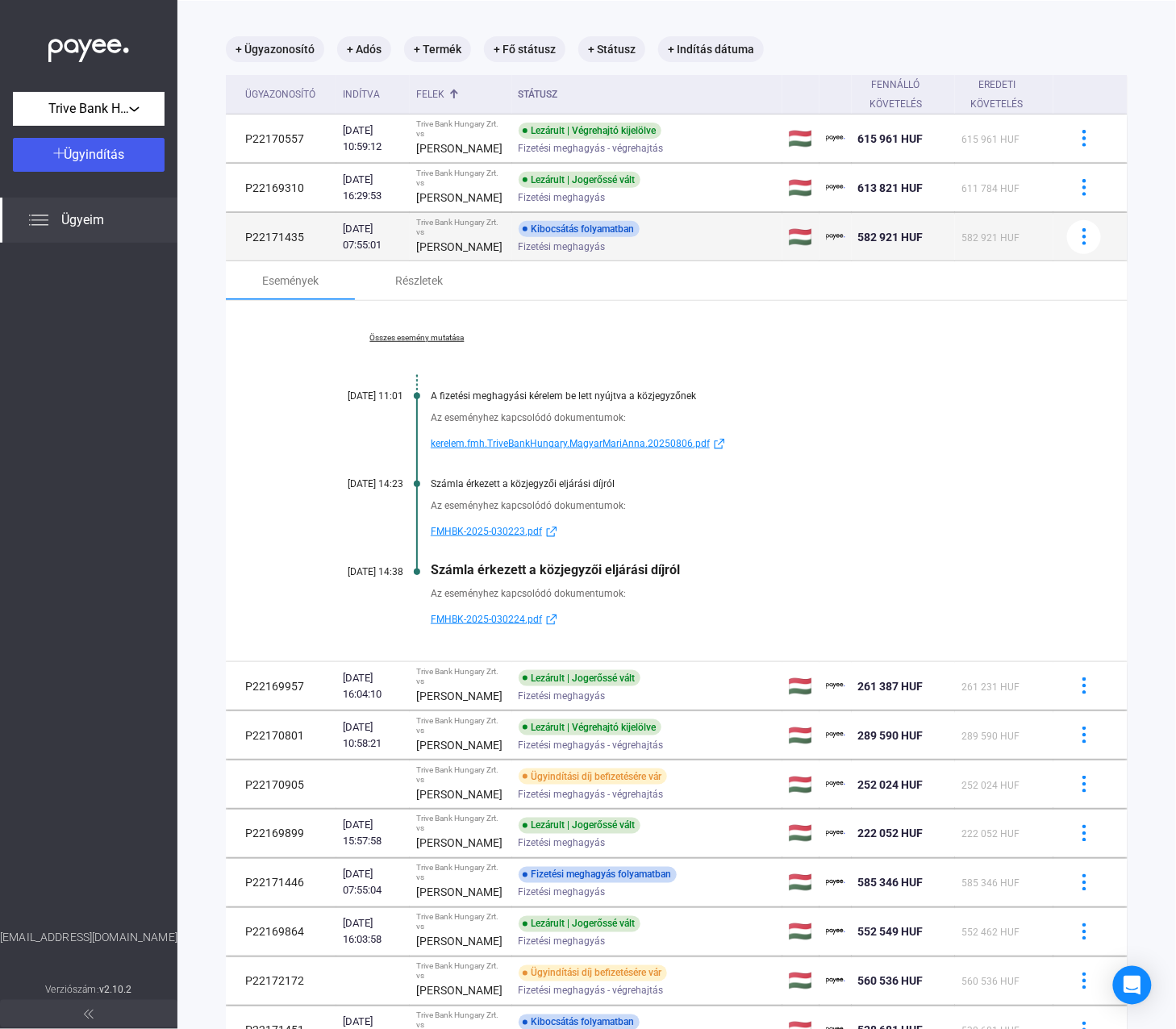
drag, startPoint x: 240, startPoint y: 237, endPoint x: 312, endPoint y: 241, distance: 72.1
click at [312, 241] on td "P22171435" at bounding box center [281, 237] width 111 height 48
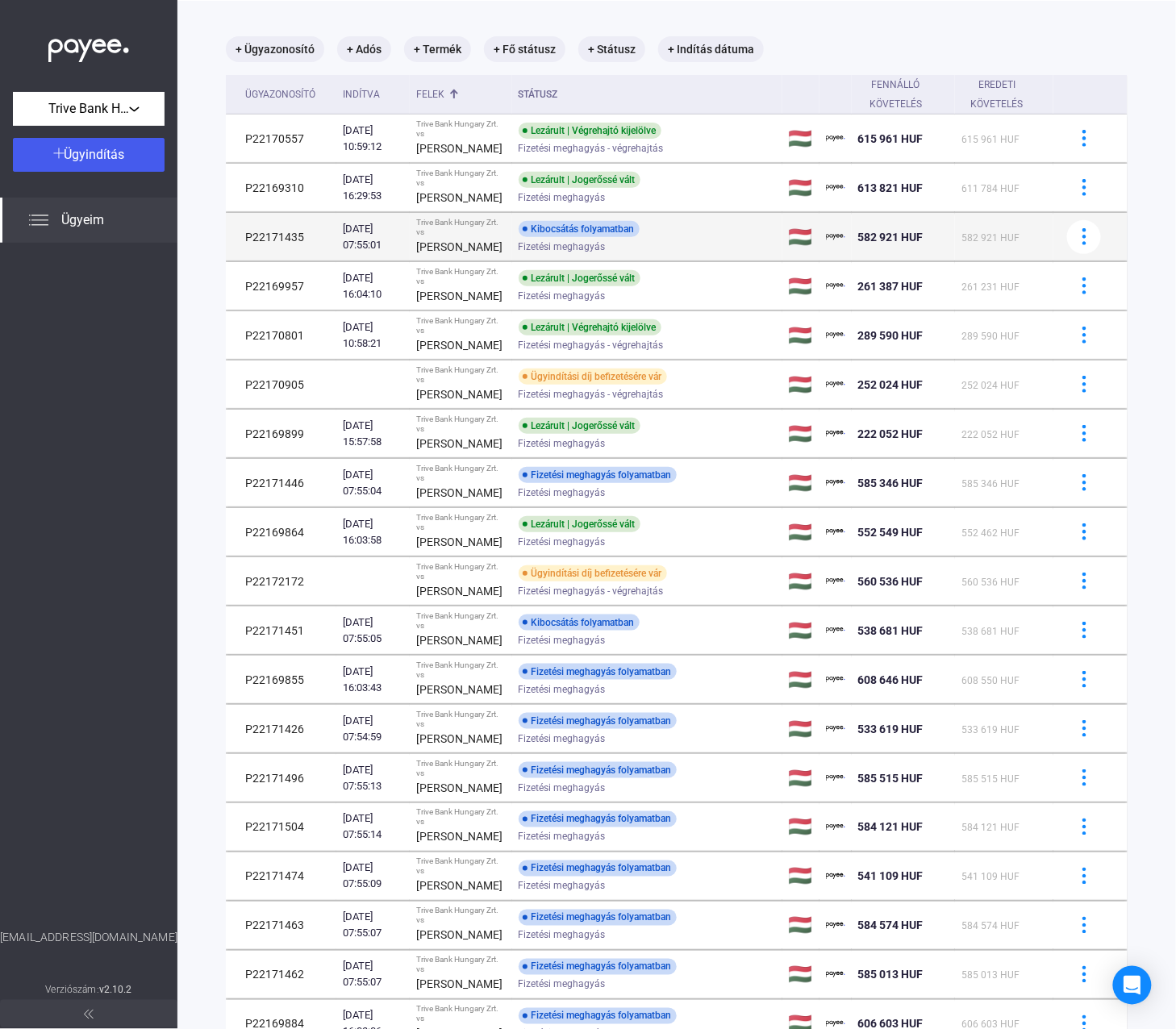
copy td "P22171435"
click at [498, 242] on div "[PERSON_NAME]" at bounding box center [460, 247] width 89 height 19
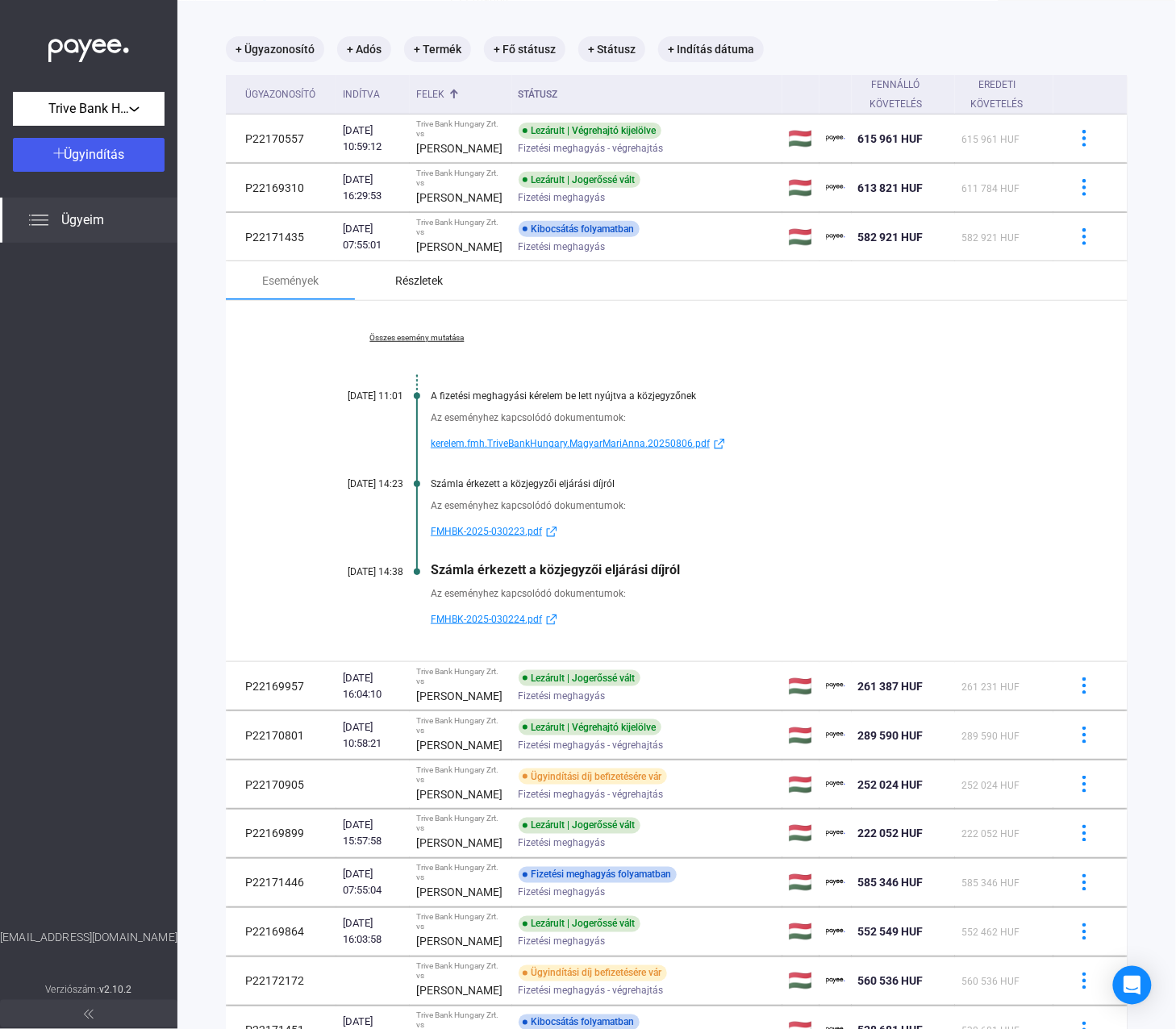
click at [422, 288] on div "Részletek" at bounding box center [420, 280] width 48 height 19
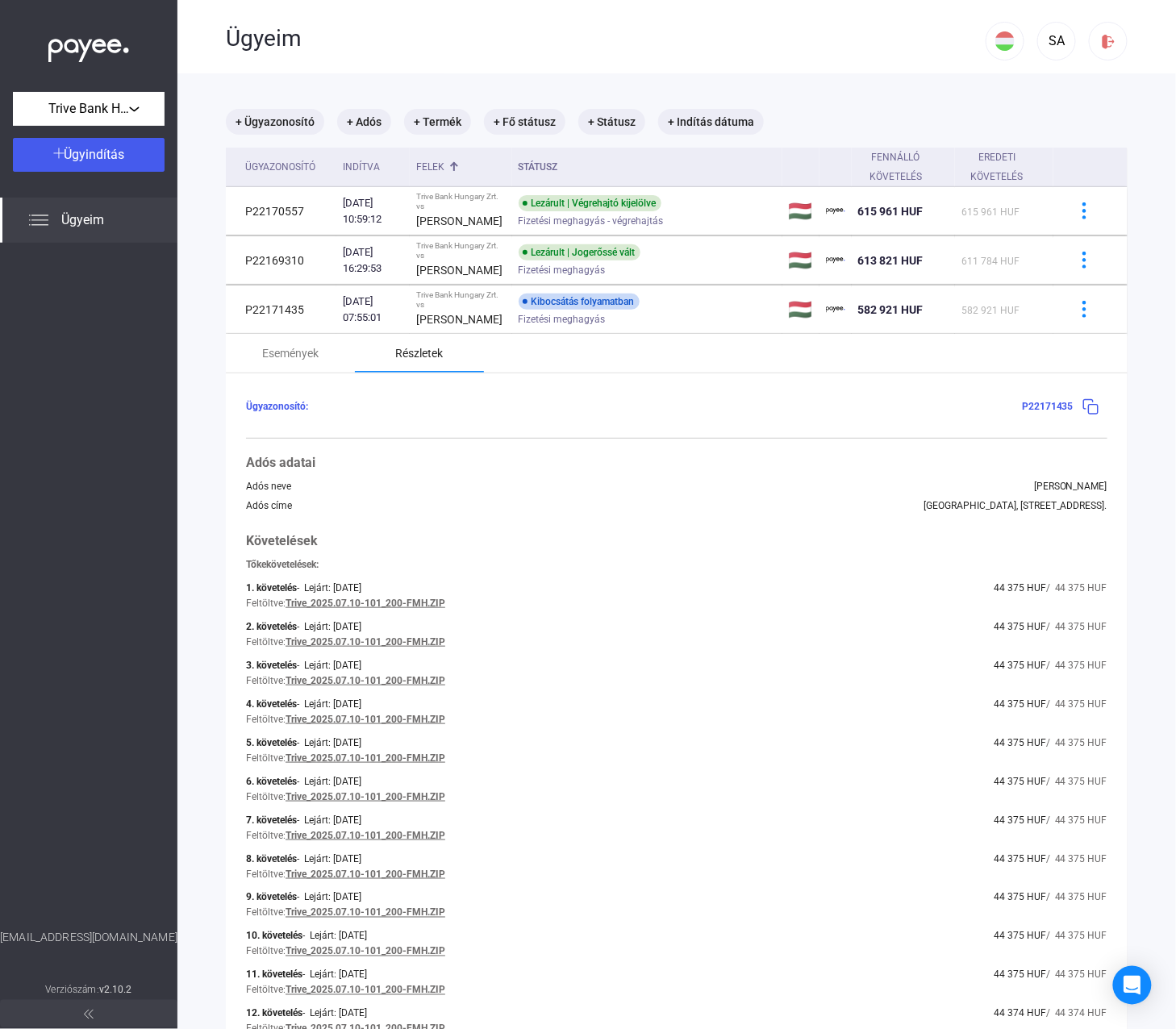
scroll to position [0, 0]
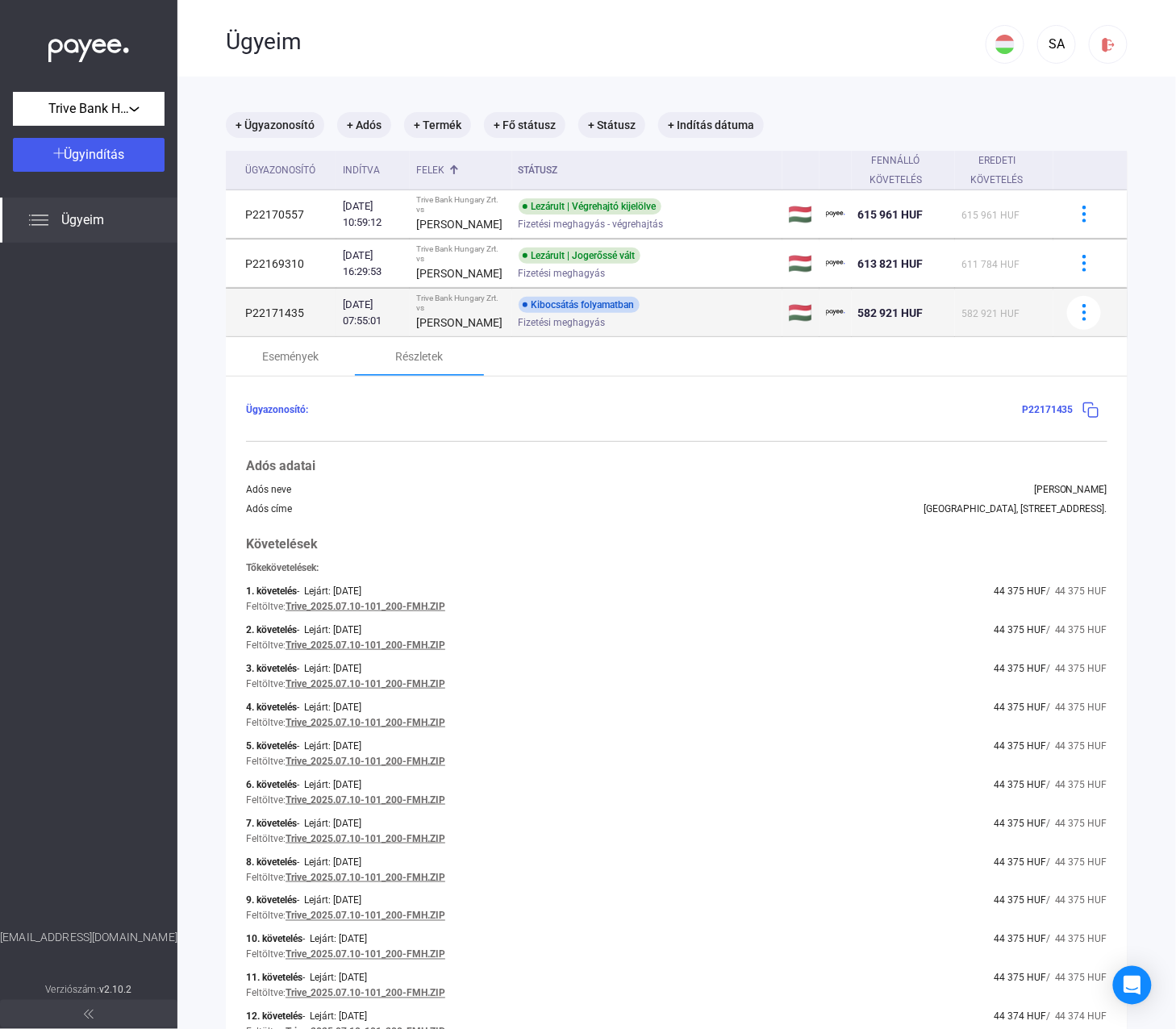
click at [403, 329] on div "[DATE] 07:55:01" at bounding box center [373, 312] width 61 height 32
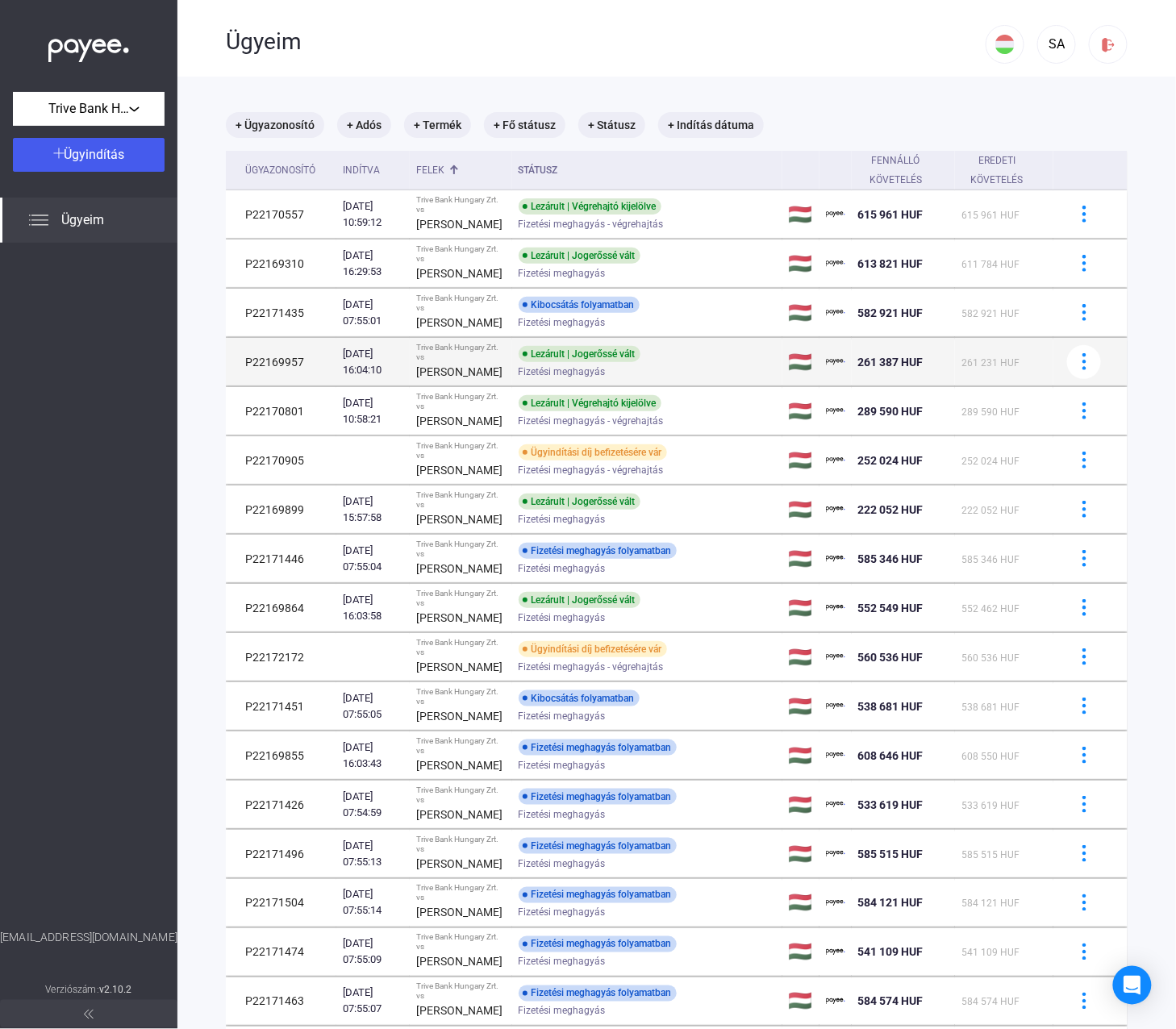
click at [502, 374] on div "[PERSON_NAME]" at bounding box center [460, 371] width 89 height 19
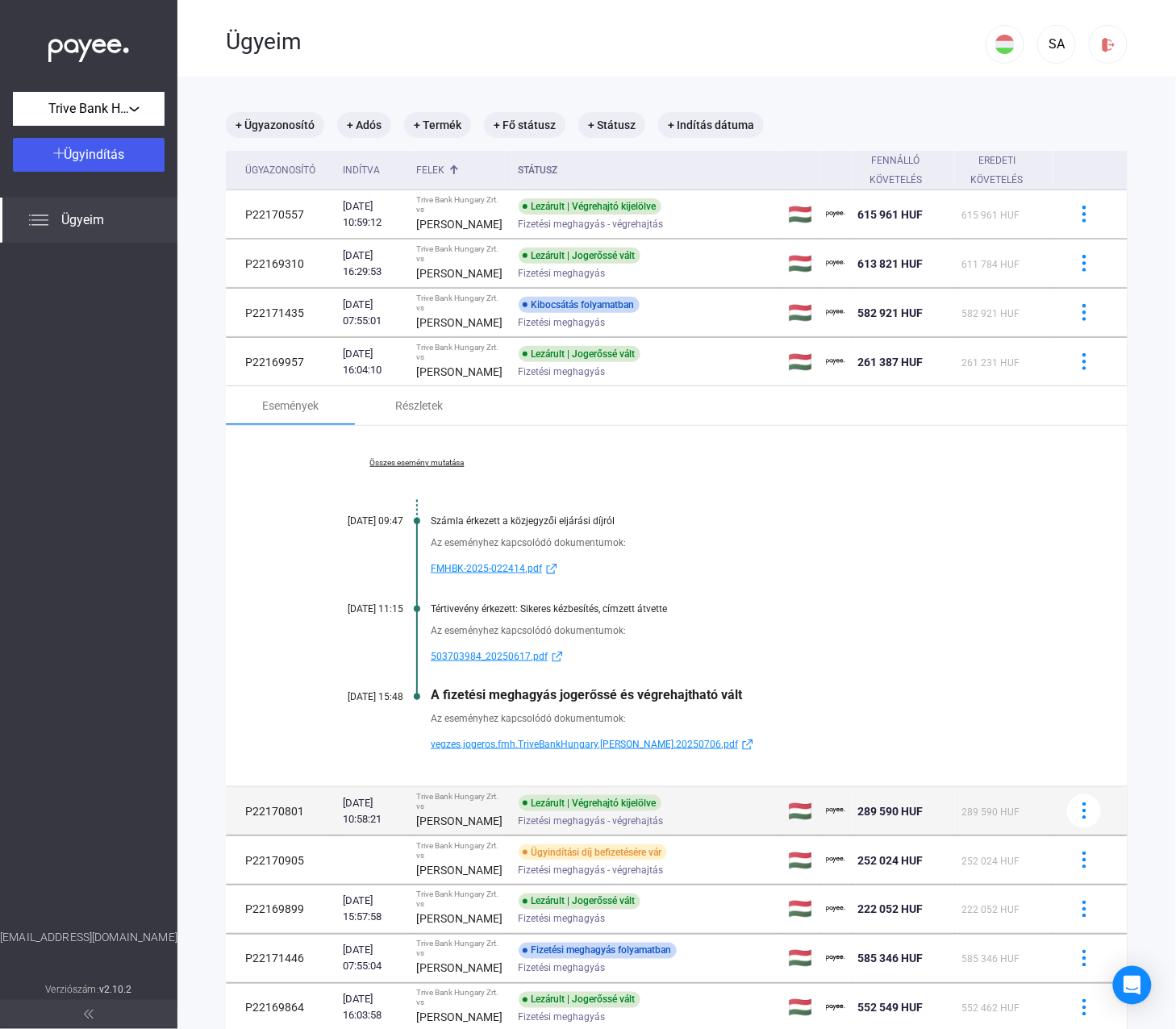
click at [529, 831] on span "Fizetési meghagyás - végrehajtás" at bounding box center [591, 821] width 145 height 19
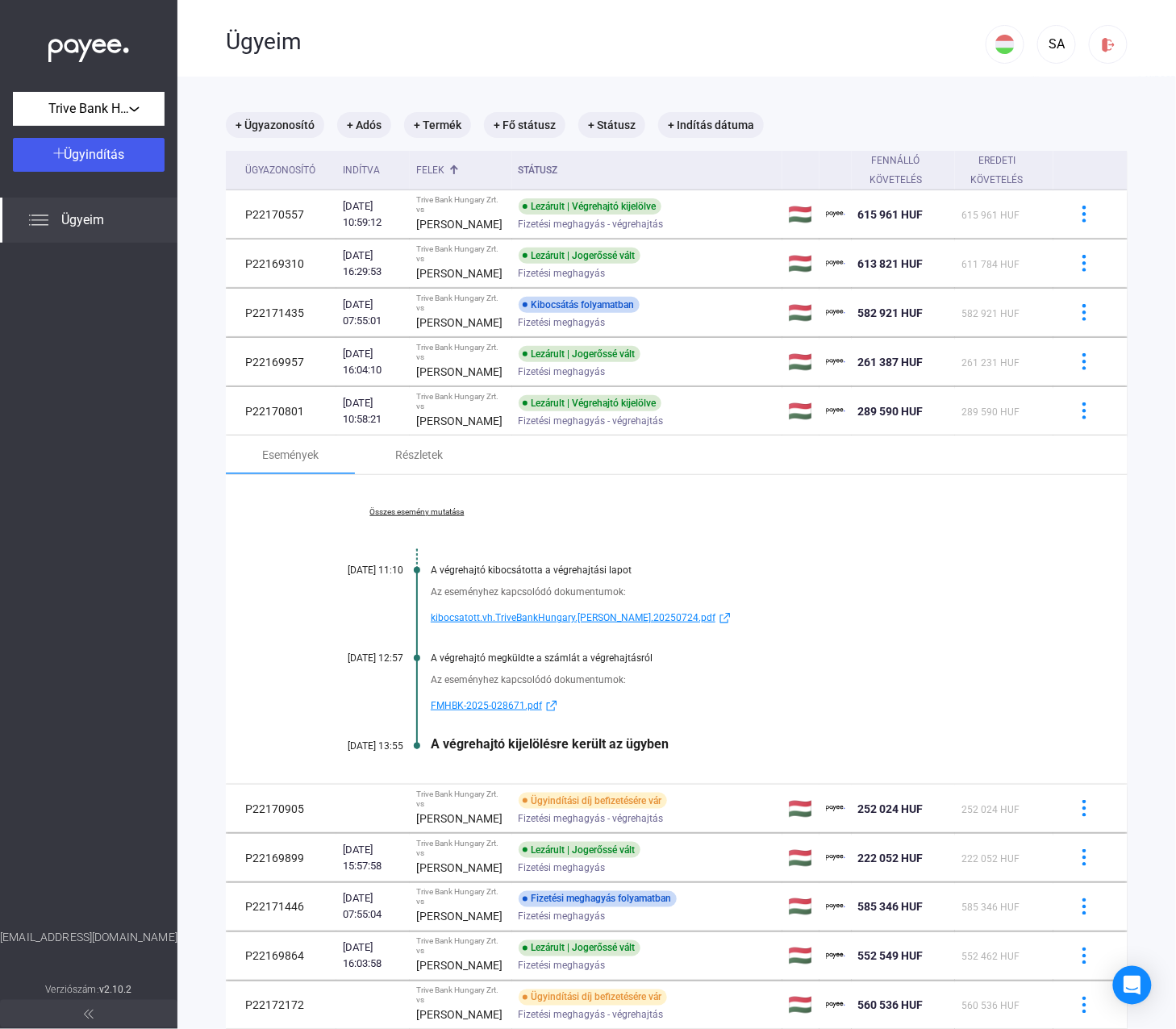
click at [405, 530] on div "Összes esemény mutatása [DATE] 11:10 A végrehajtó kibocsátotta a végrehajtási l…" at bounding box center [677, 629] width 902 height 309
click at [405, 517] on link "Összes esemény mutatása" at bounding box center [416, 511] width 221 height 10
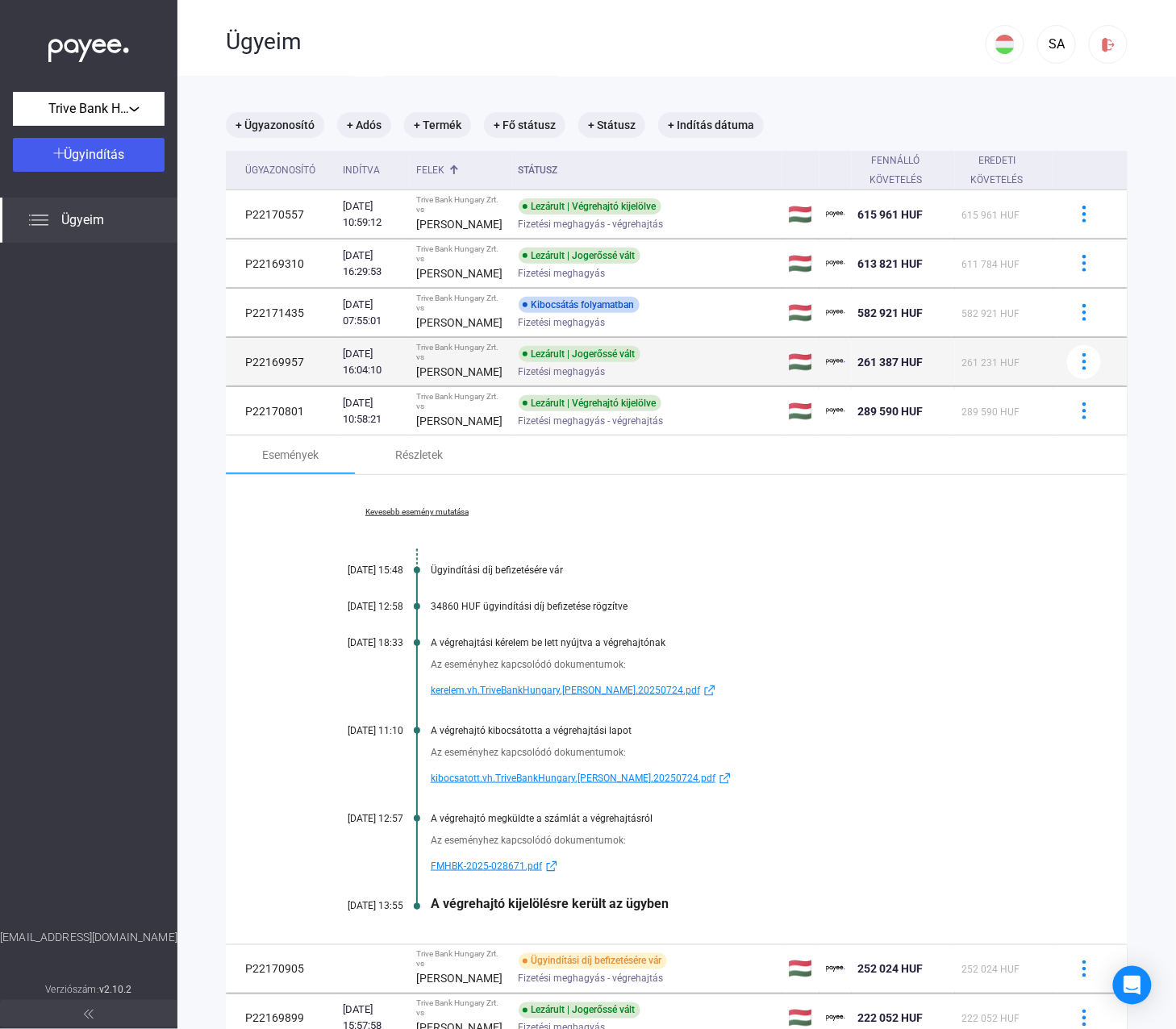
click at [472, 377] on strong "[PERSON_NAME]" at bounding box center [459, 371] width 87 height 13
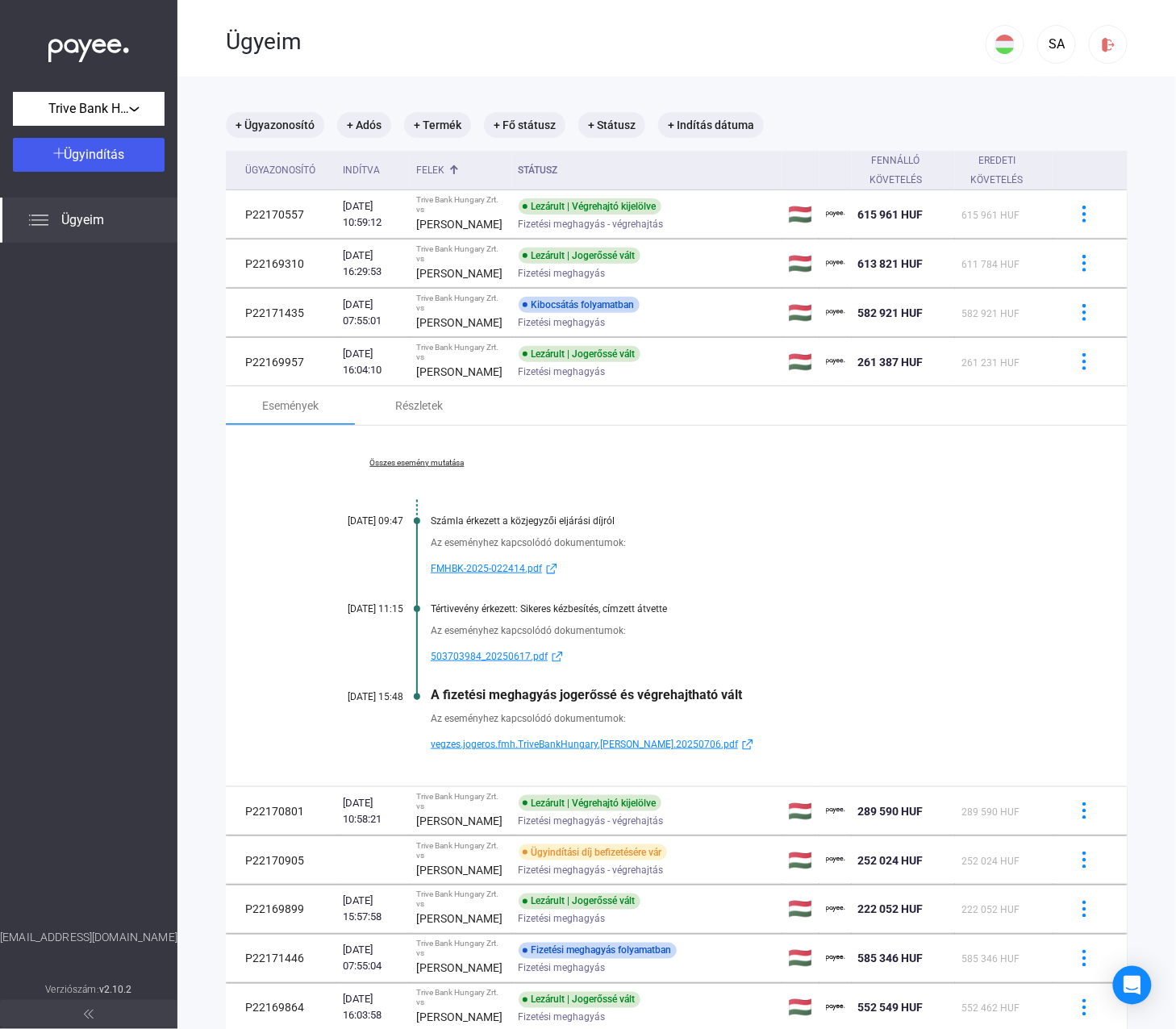
click at [407, 468] on link "Összes esemény mutatása" at bounding box center [416, 462] width 221 height 10
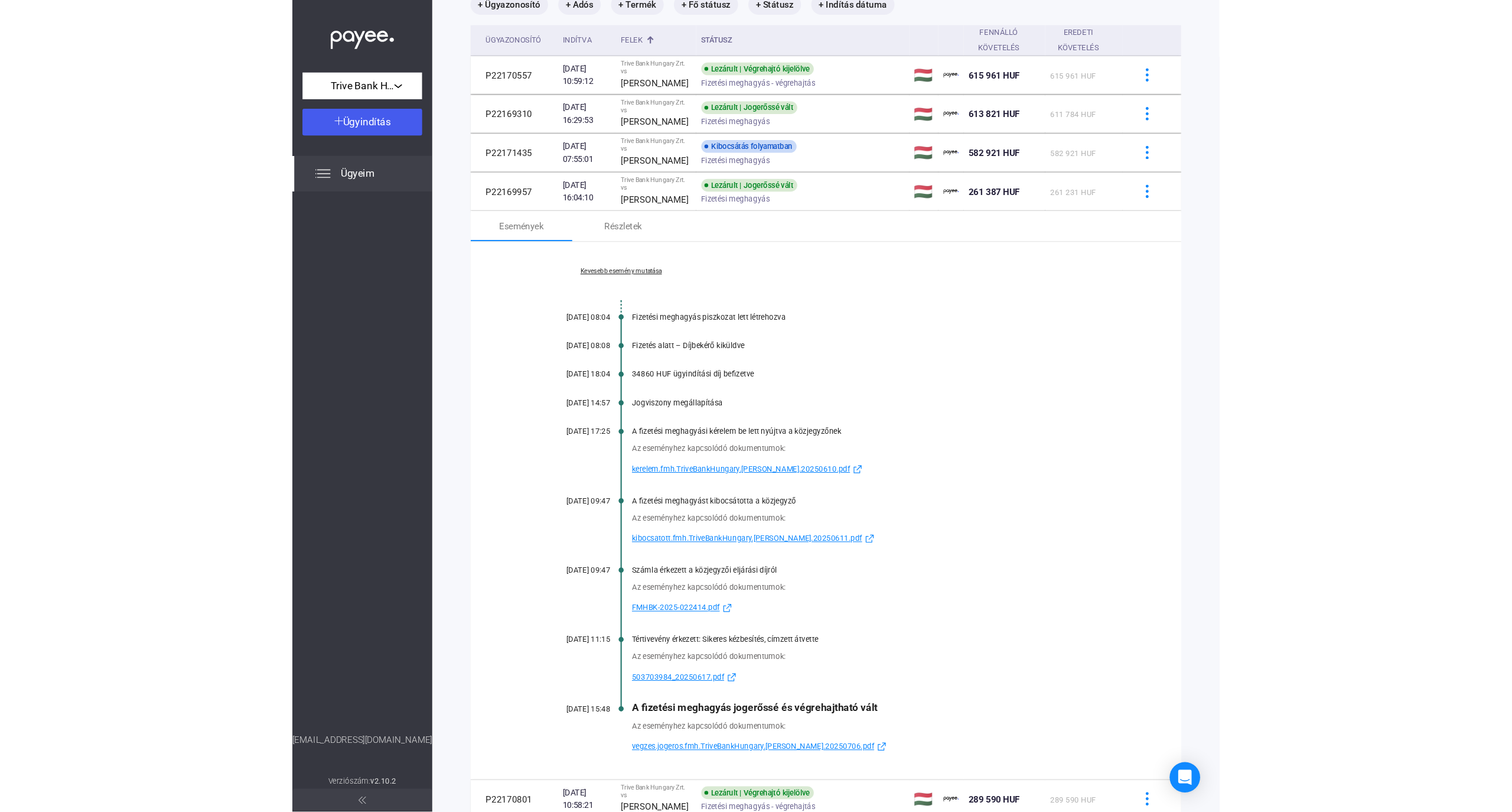
scroll to position [157, 0]
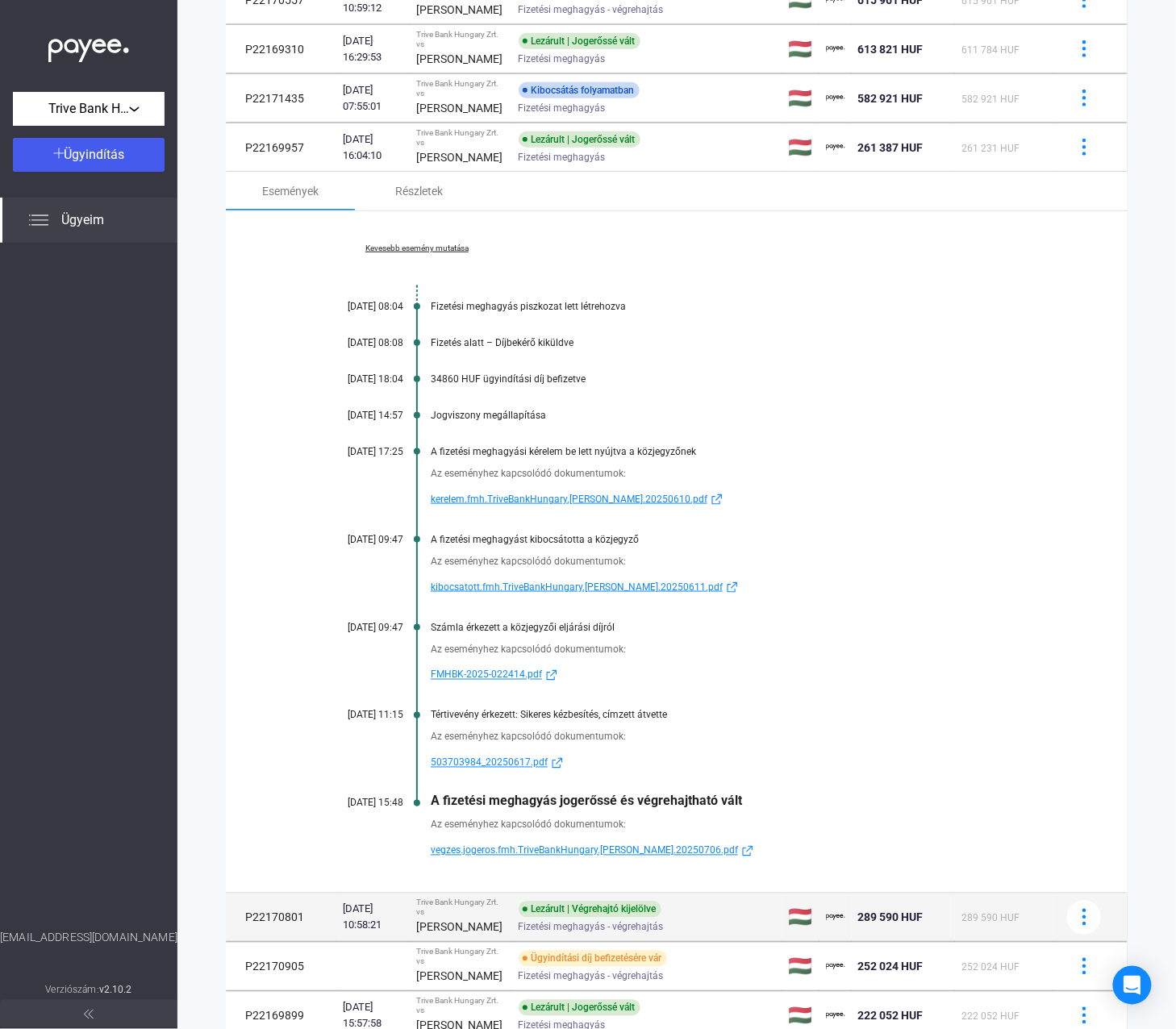
click at [504, 915] on td "Trive Bank Hungary Zrt. vs [PERSON_NAME]" at bounding box center [459, 918] width 101 height 48
